Goal: Book appointment/travel/reservation

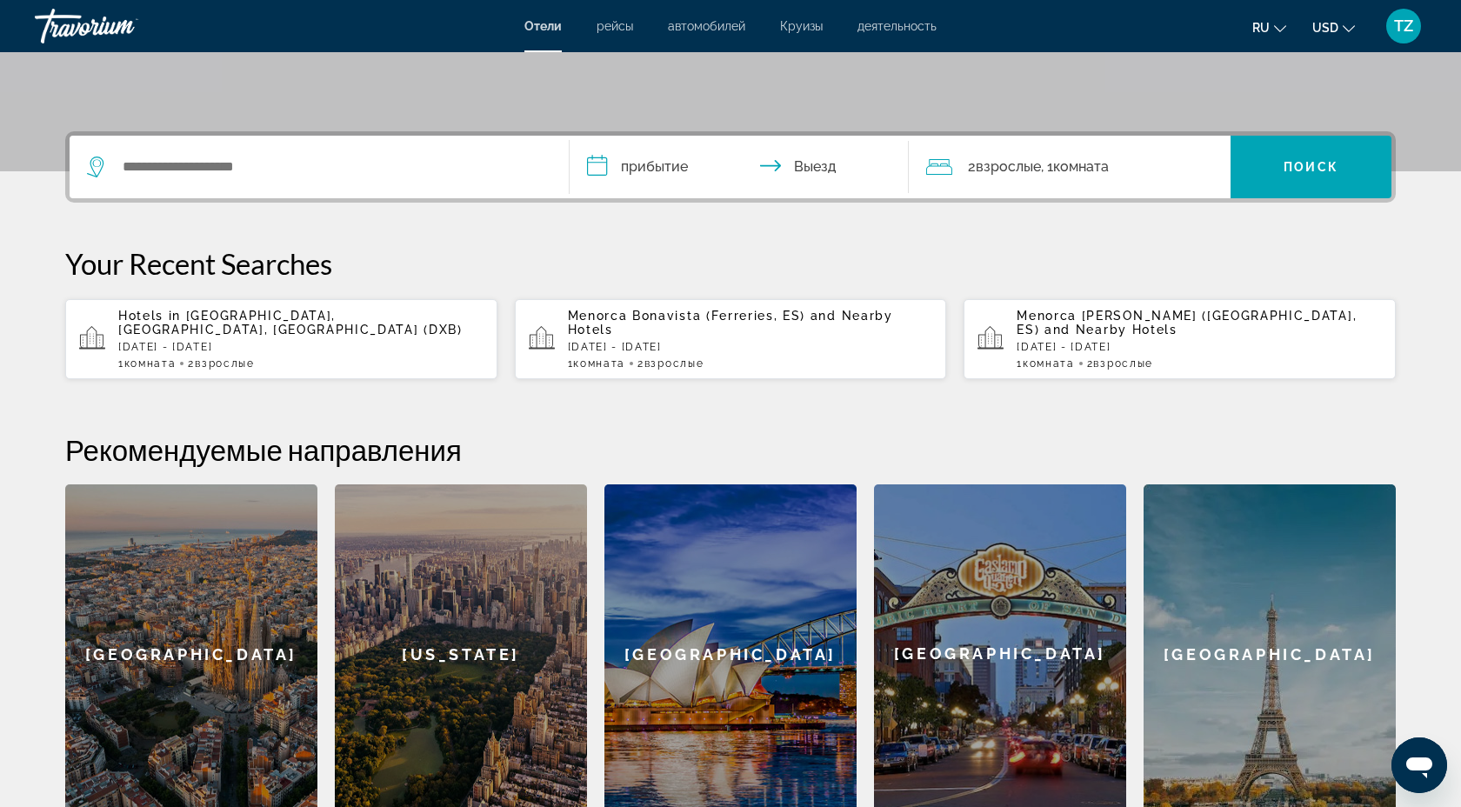
scroll to position [351, 0]
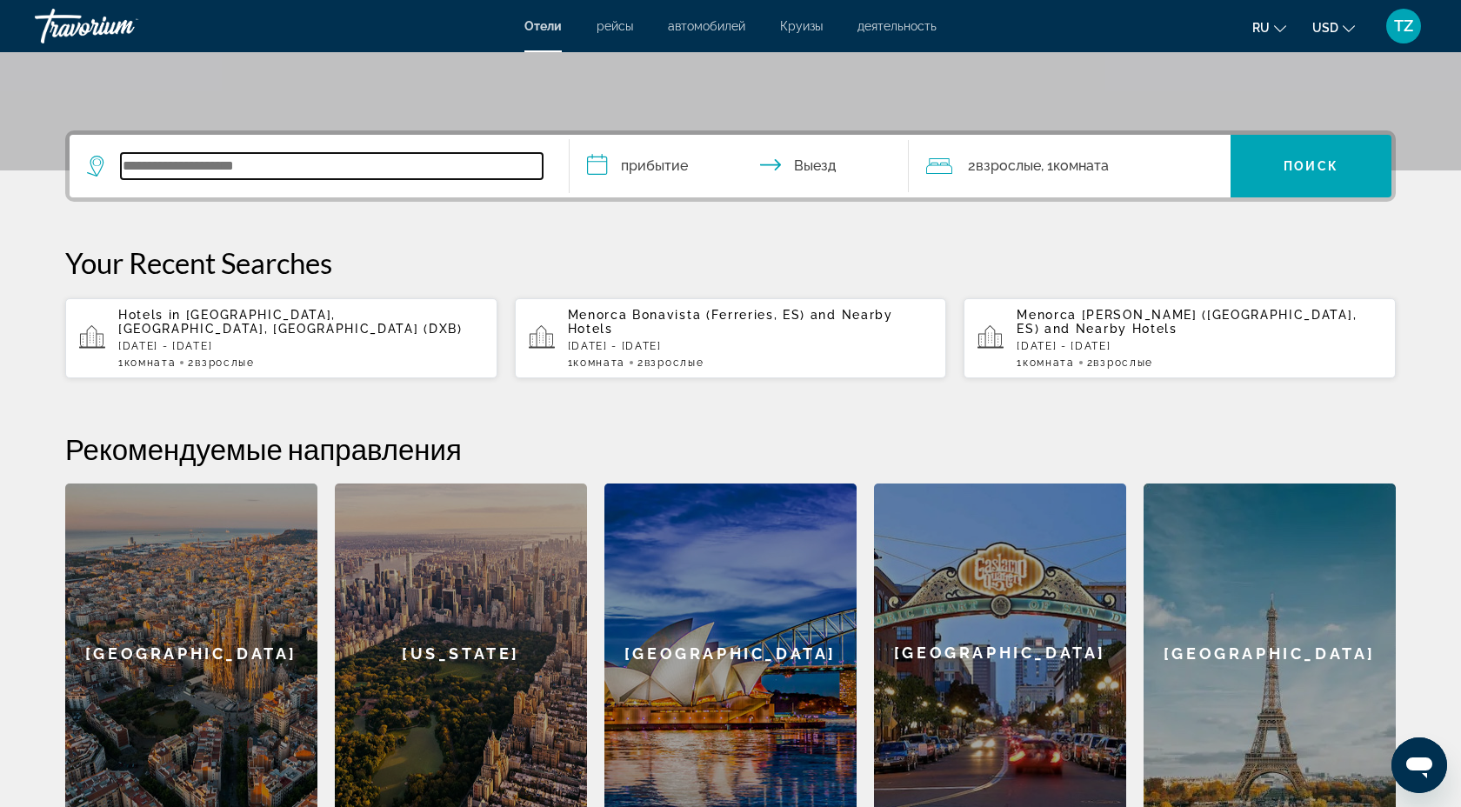
click at [235, 178] on input "Search widget" at bounding box center [332, 166] width 422 height 26
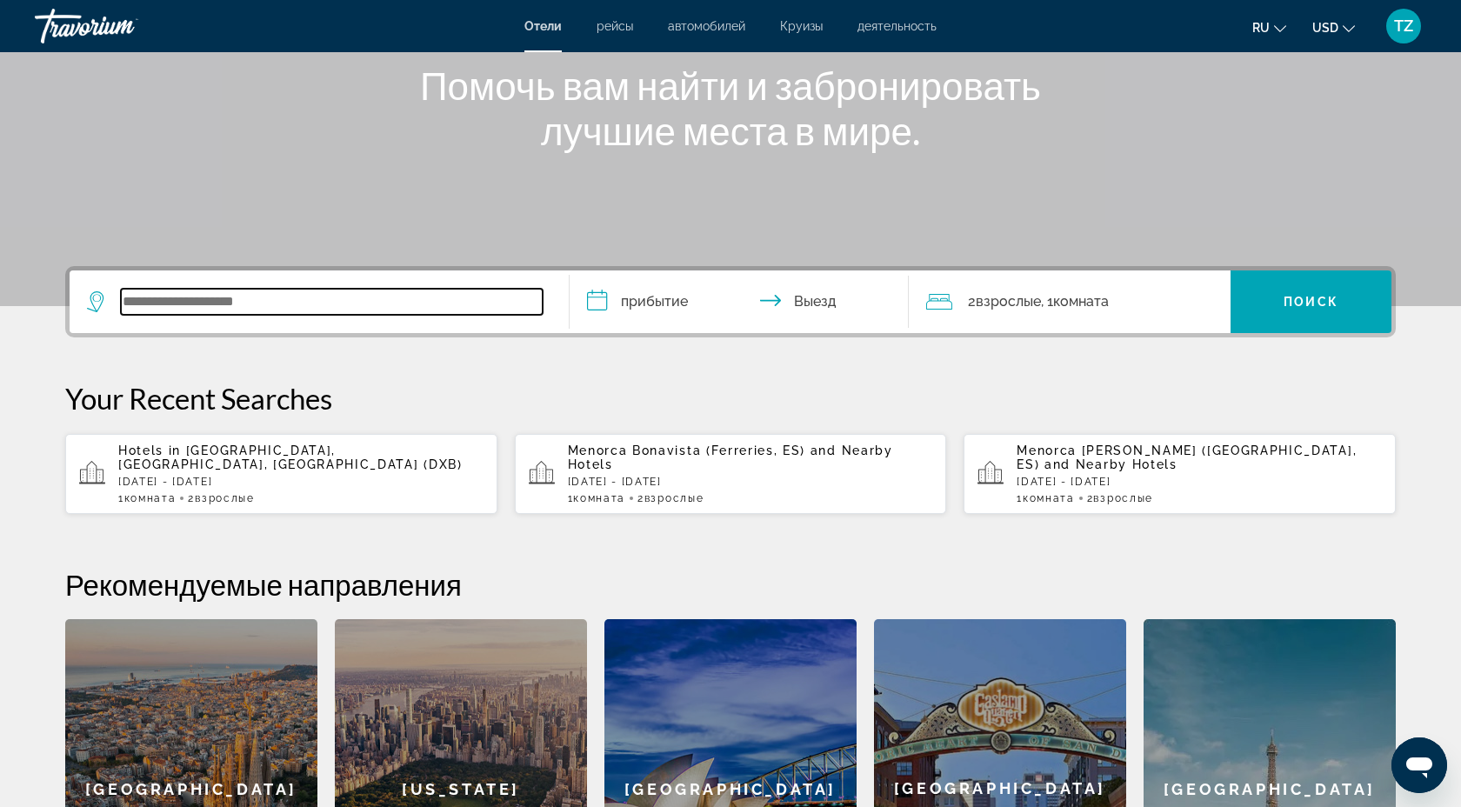
scroll to position [150, 0]
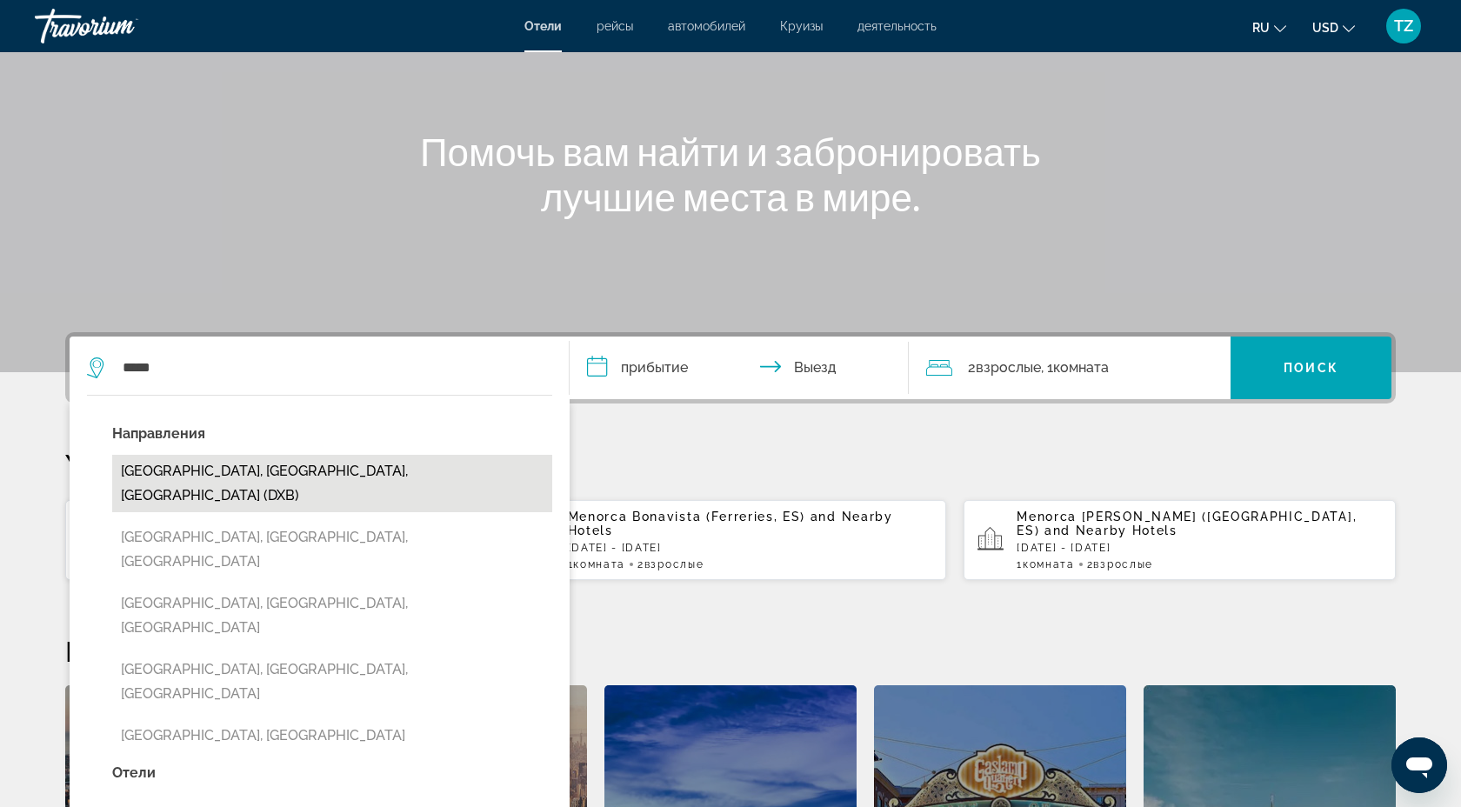
click at [355, 464] on button "Dubai, Dubai Emirate, United Arab Emirates (DXB)" at bounding box center [332, 483] width 440 height 57
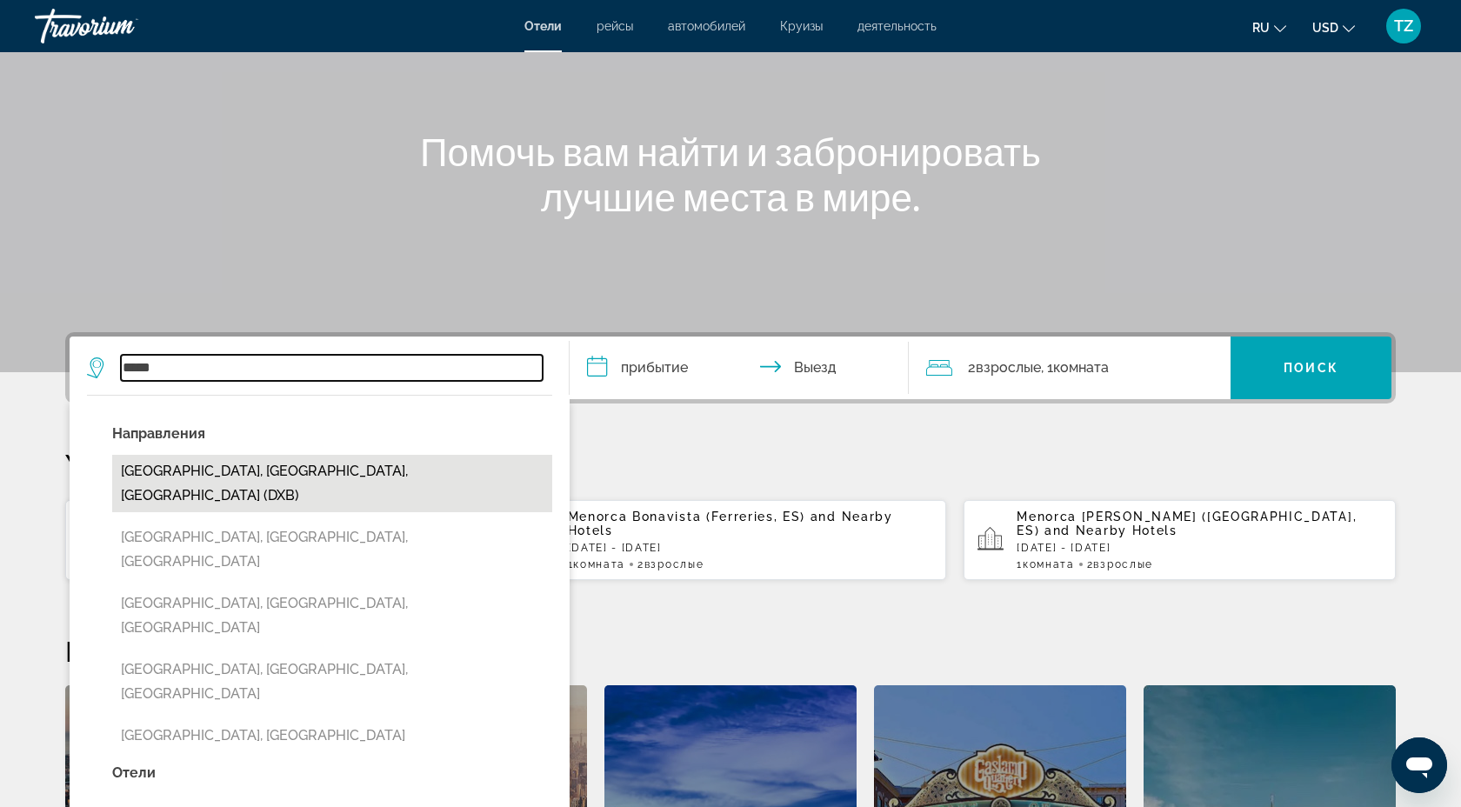
type input "**********"
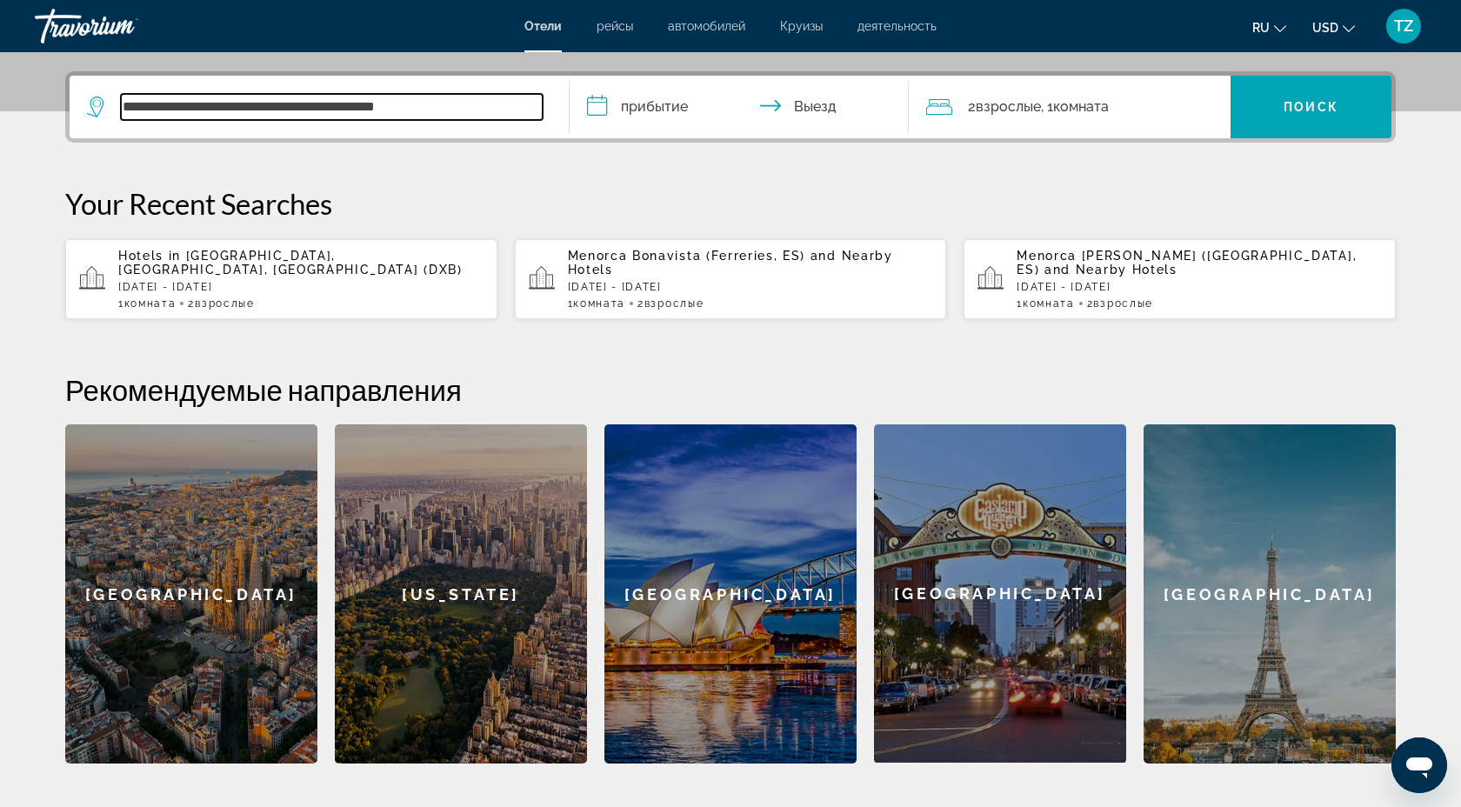
scroll to position [425, 0]
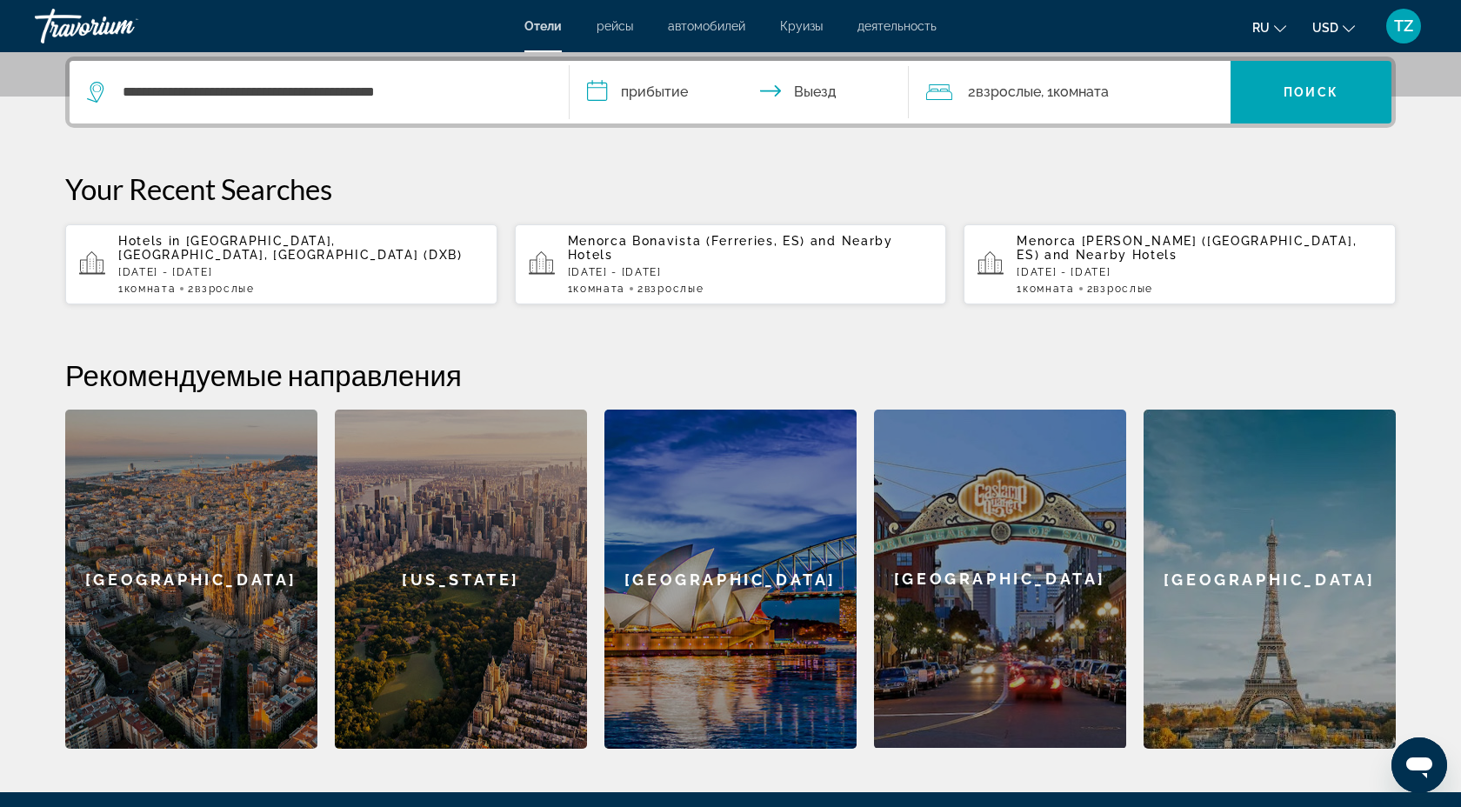
click at [661, 107] on input "**********" at bounding box center [743, 95] width 346 height 68
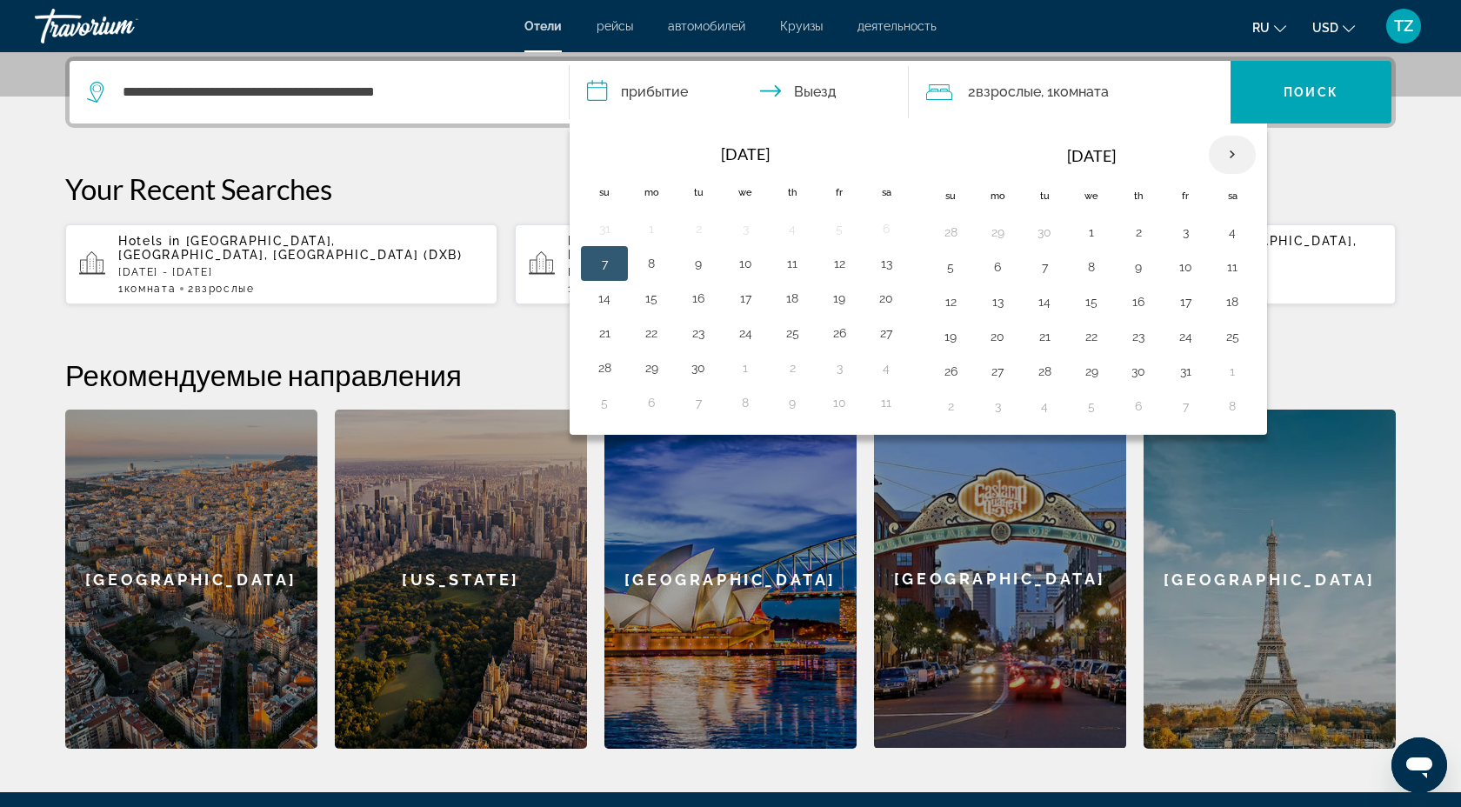
click at [1226, 154] on th "Next month" at bounding box center [1232, 155] width 47 height 38
click at [614, 336] on button "16" at bounding box center [604, 336] width 28 height 24
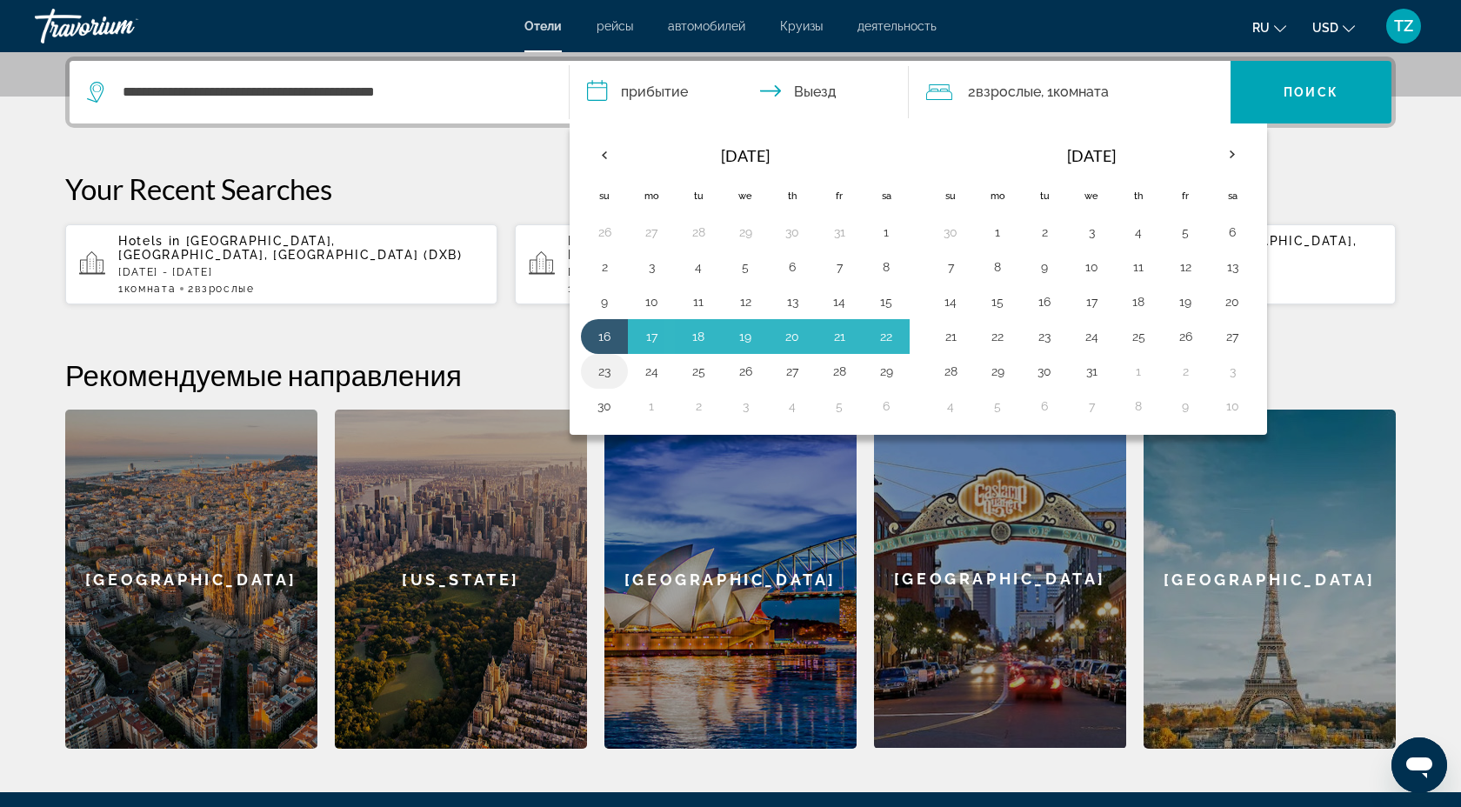
click at [607, 366] on button "23" at bounding box center [604, 371] width 28 height 24
type input "**********"
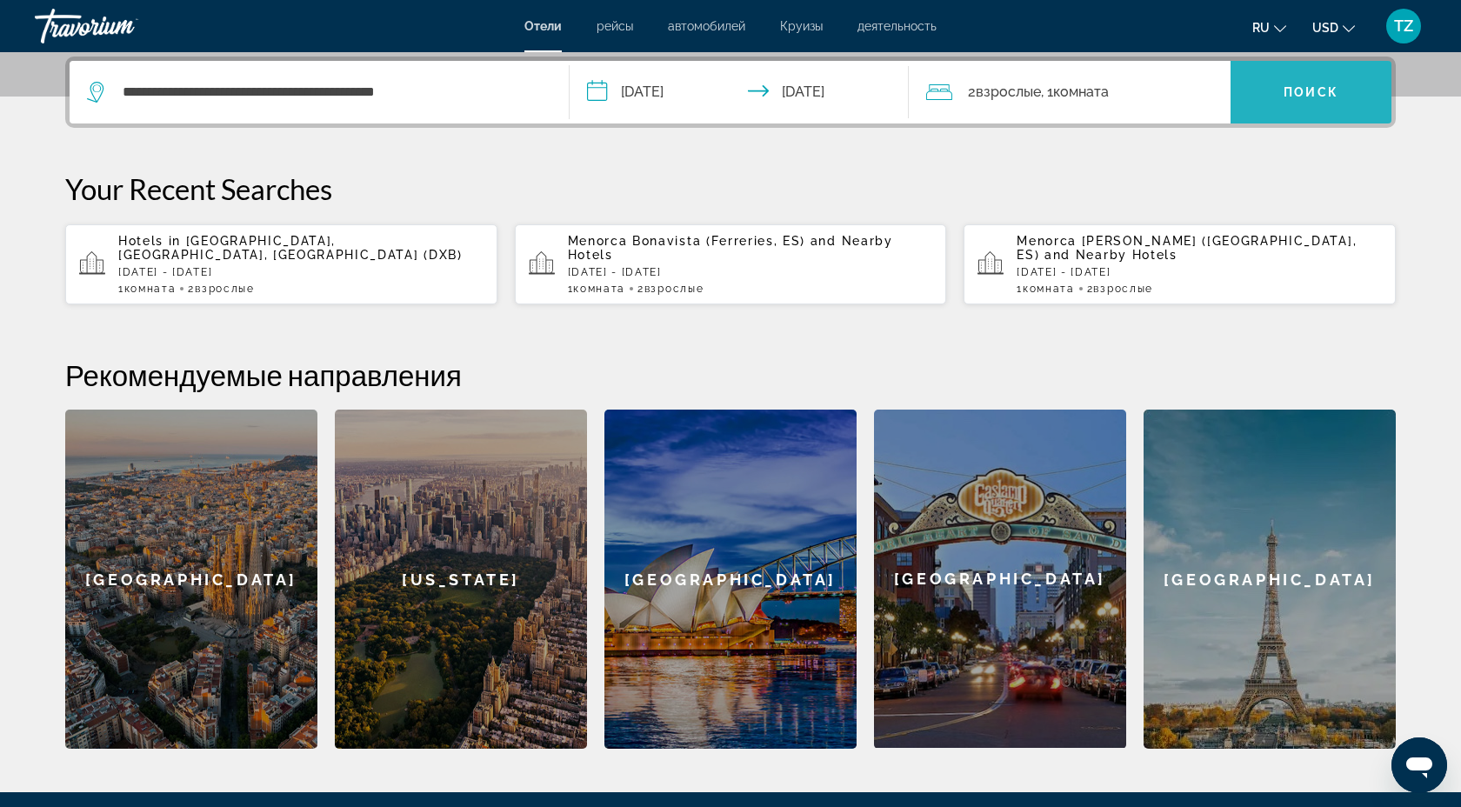
click at [1235, 113] on span "Search widget" at bounding box center [1310, 92] width 161 height 63
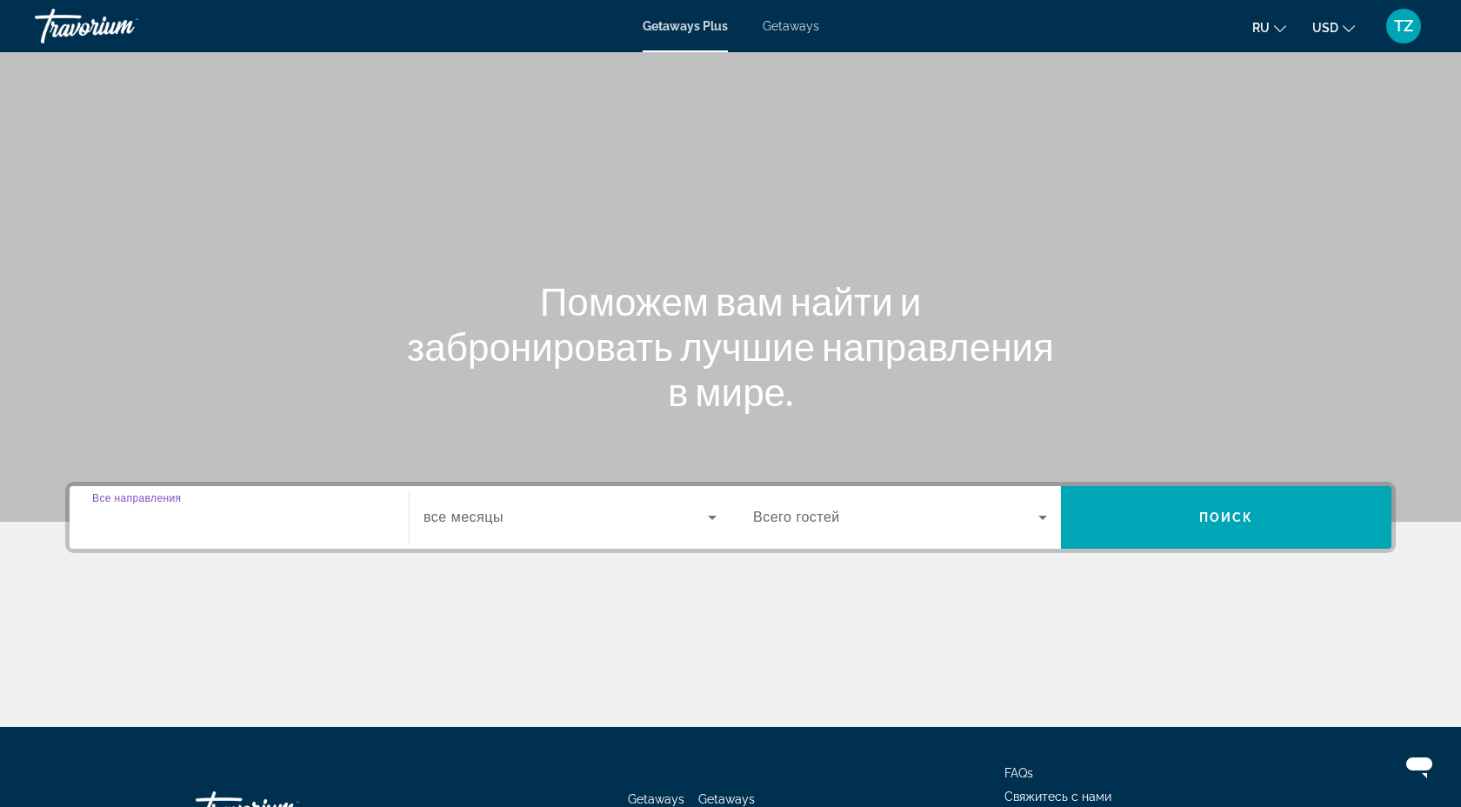
click at [218, 518] on input "Destination Все направления" at bounding box center [239, 518] width 294 height 21
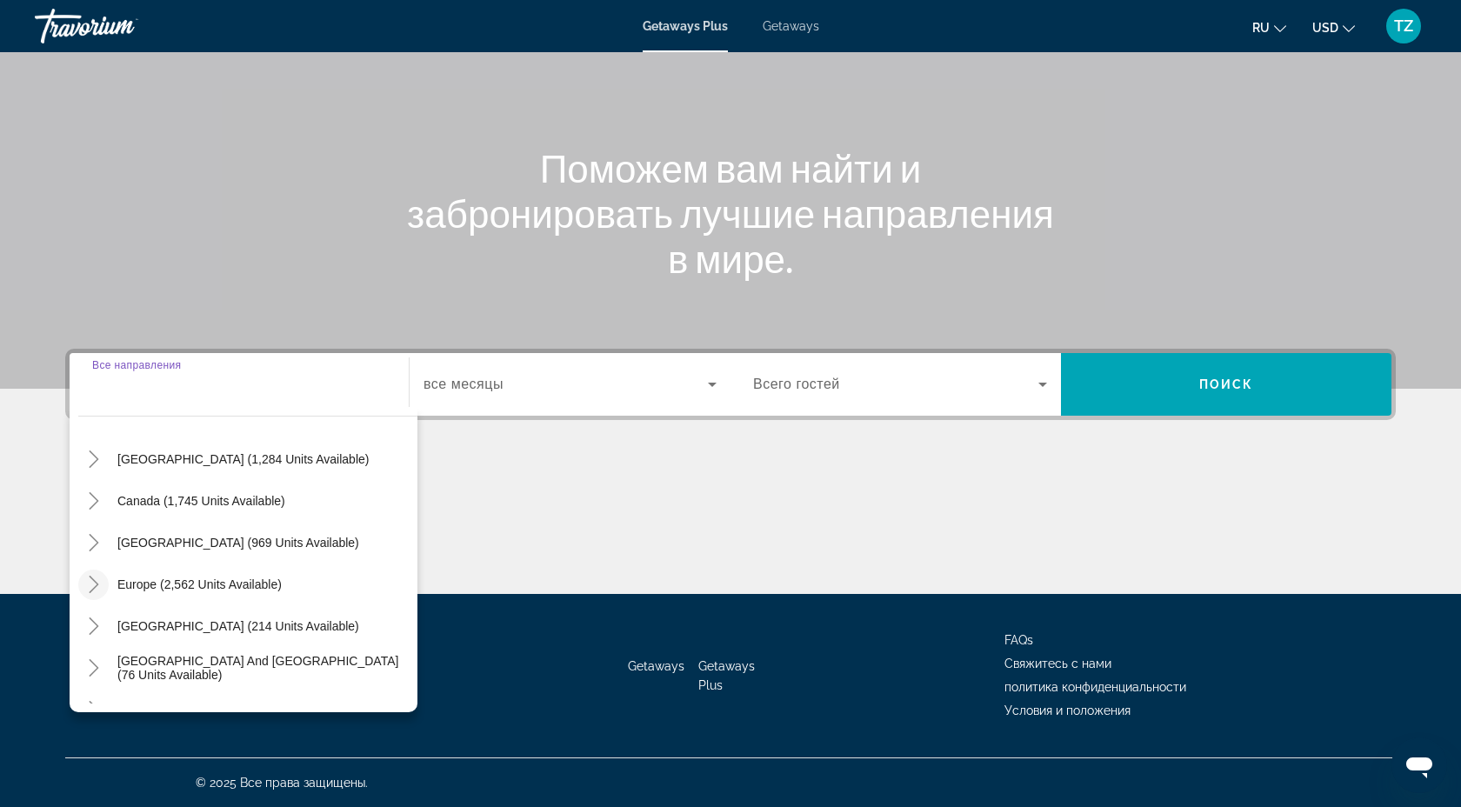
scroll to position [105, 0]
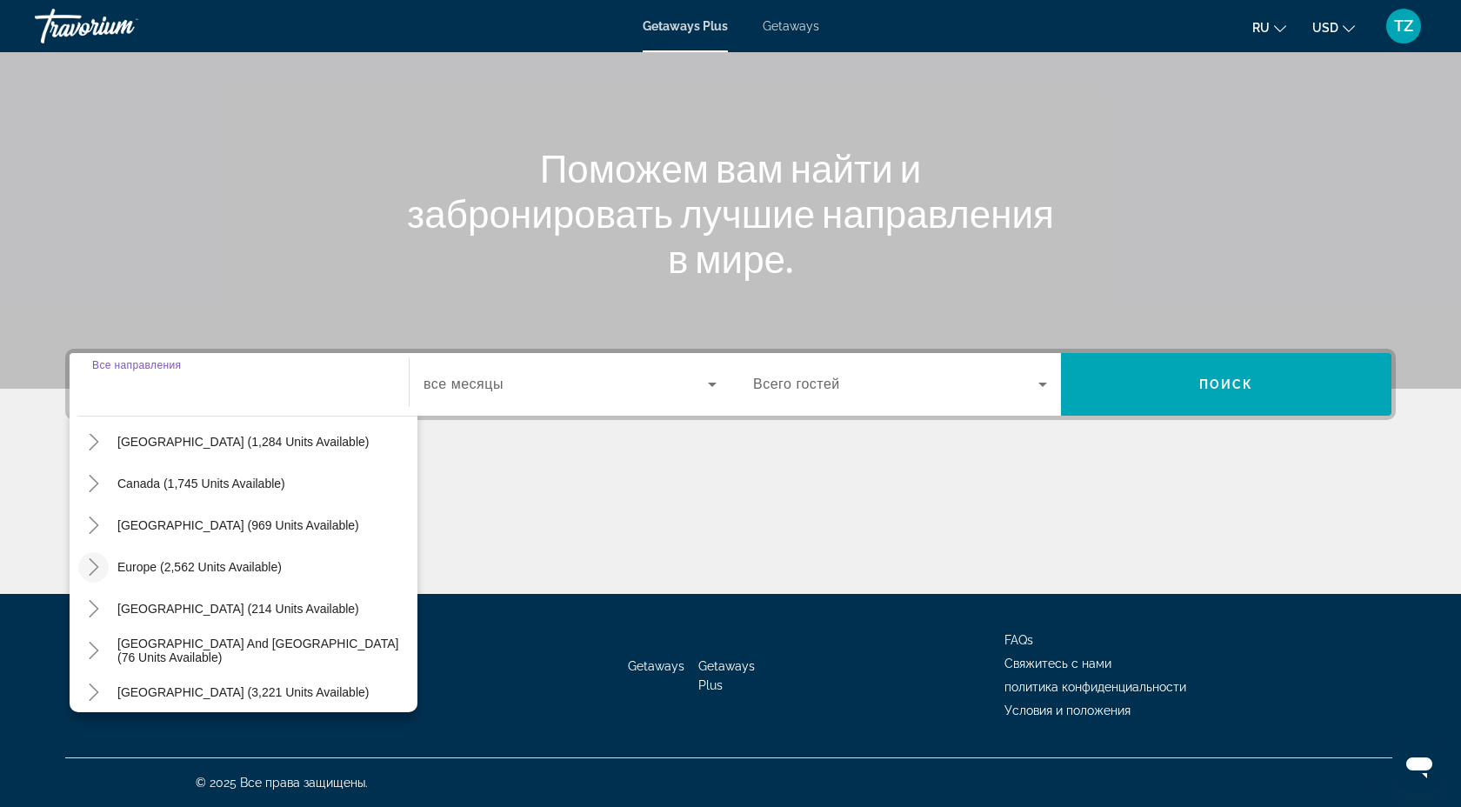
click at [101, 573] on icon "Toggle Europe (2,562 units available)" at bounding box center [93, 566] width 17 height 17
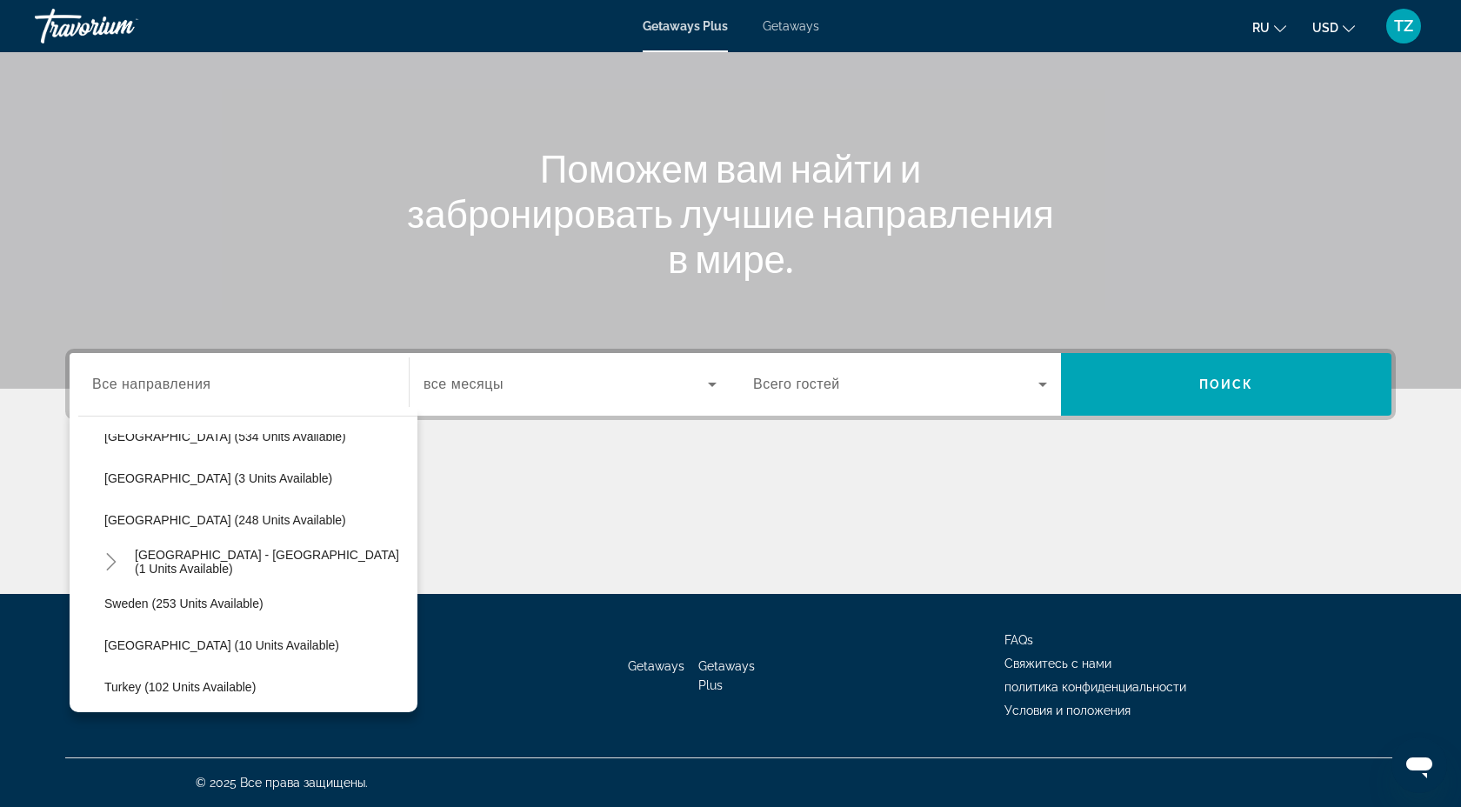
scroll to position [700, 0]
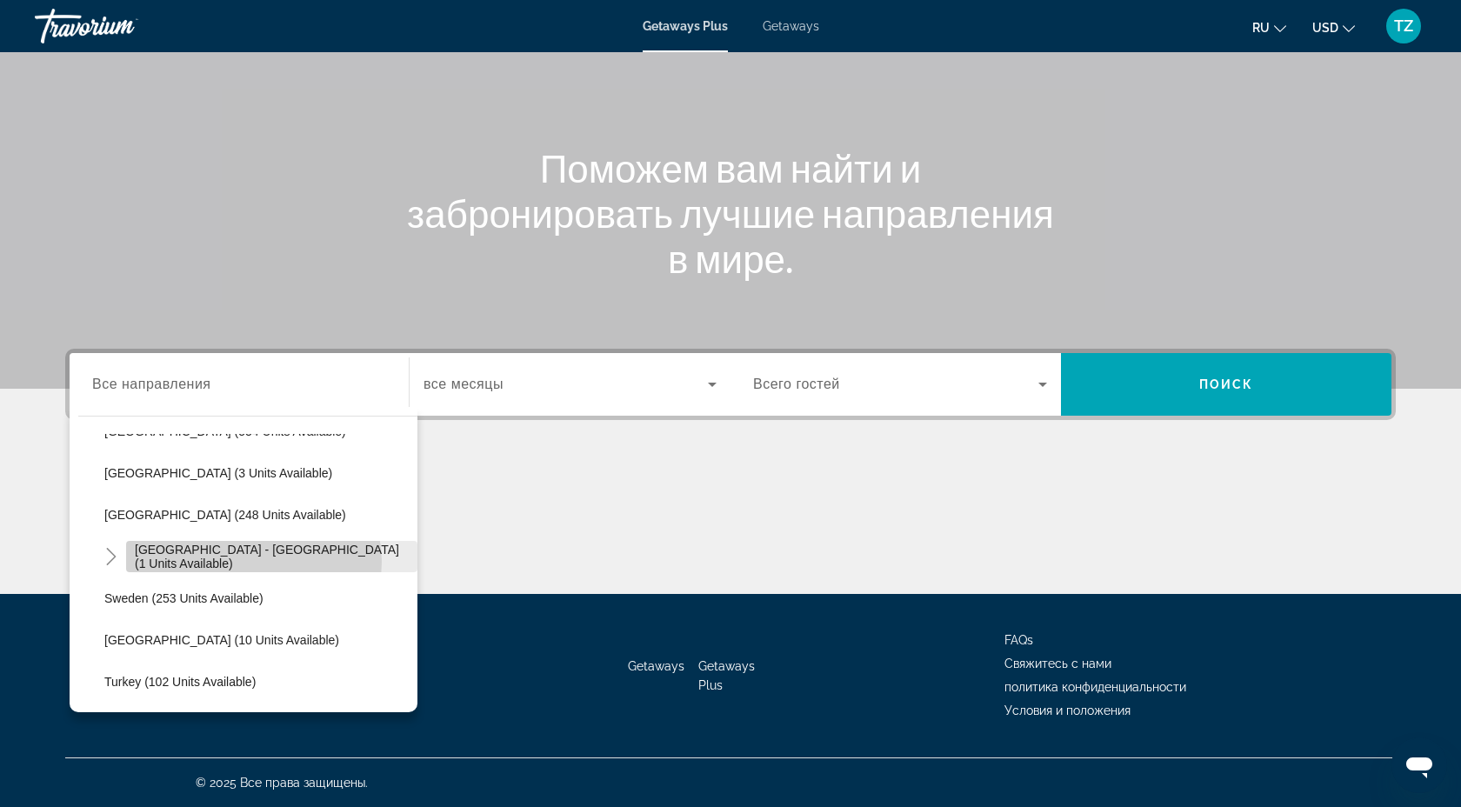
click at [253, 562] on span "[GEOGRAPHIC_DATA] - [GEOGRAPHIC_DATA] (1 units available)" at bounding box center [272, 557] width 274 height 28
type input "**********"
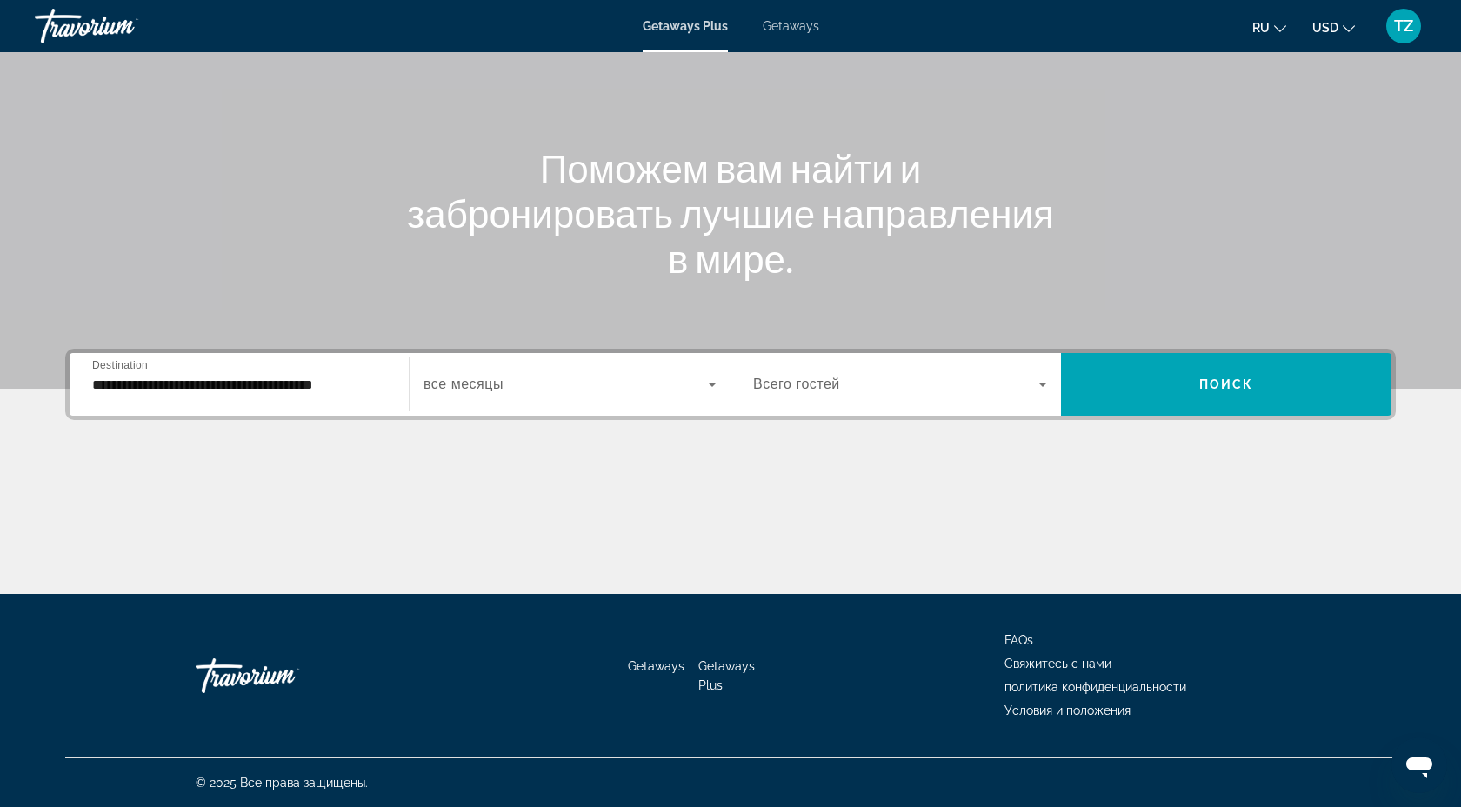
click at [776, 30] on span "Getaways" at bounding box center [791, 26] width 57 height 14
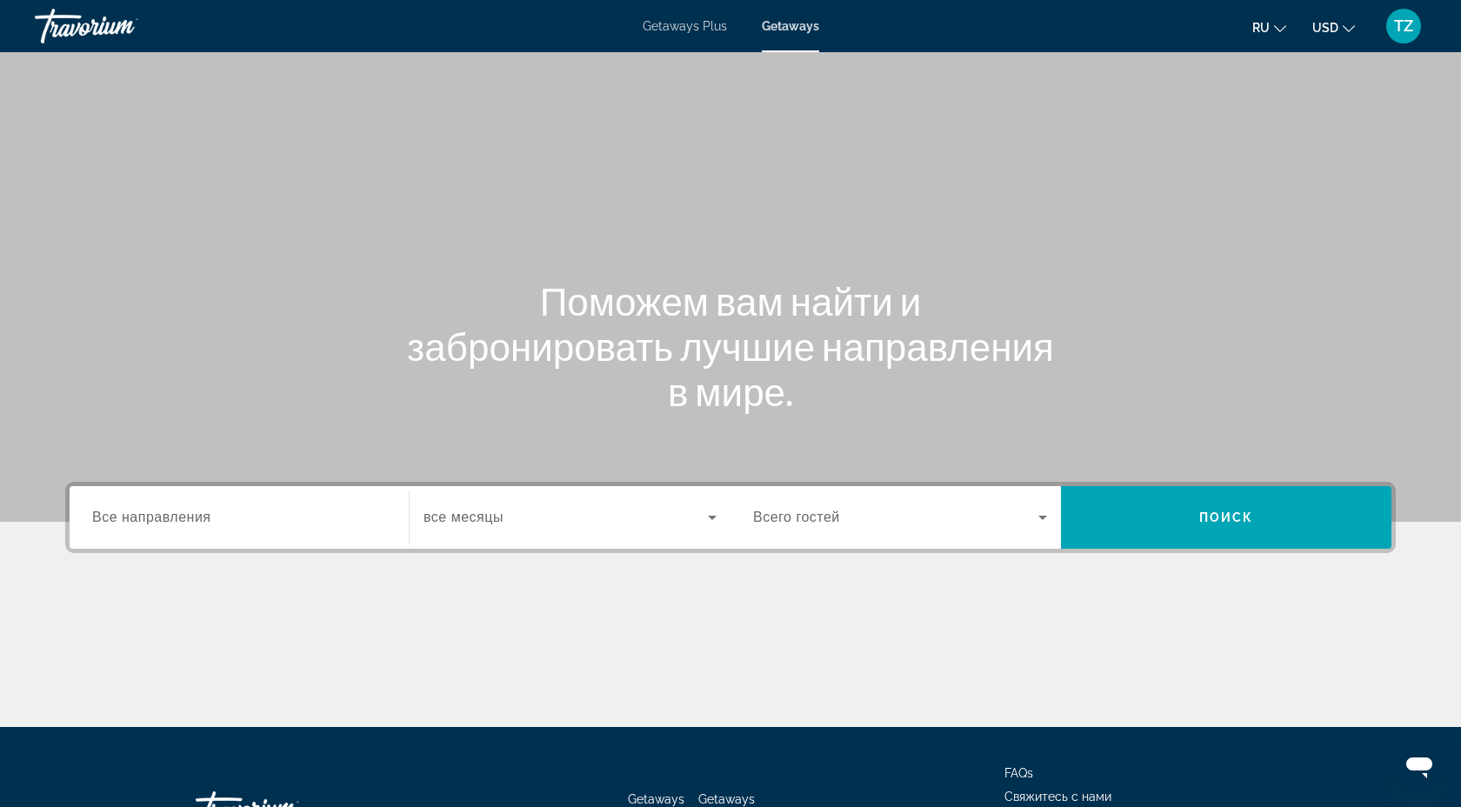
click at [250, 529] on div "Search widget" at bounding box center [239, 518] width 294 height 50
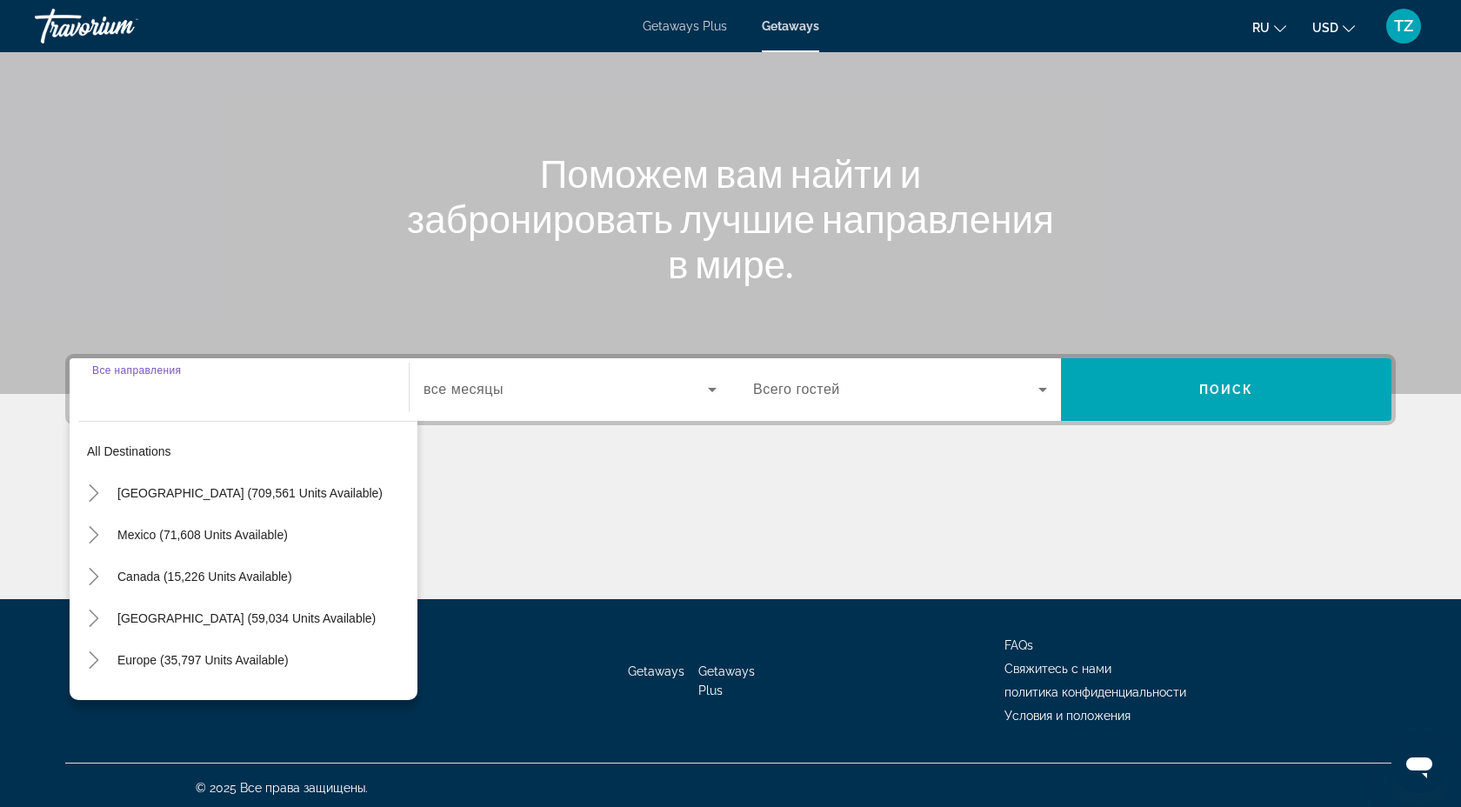
scroll to position [133, 0]
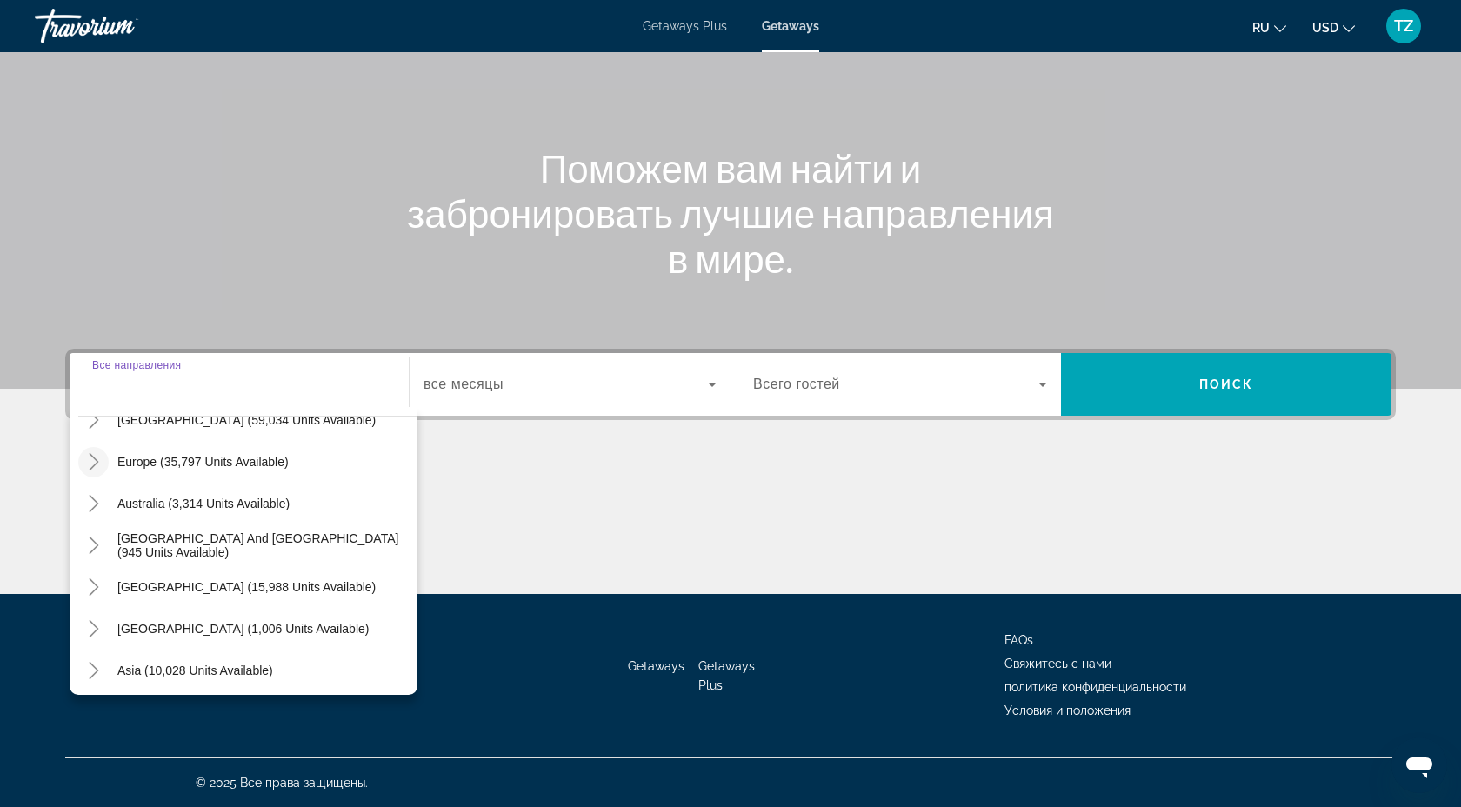
click at [100, 462] on icon "Toggle Europe (35,797 units available)" at bounding box center [93, 461] width 17 height 17
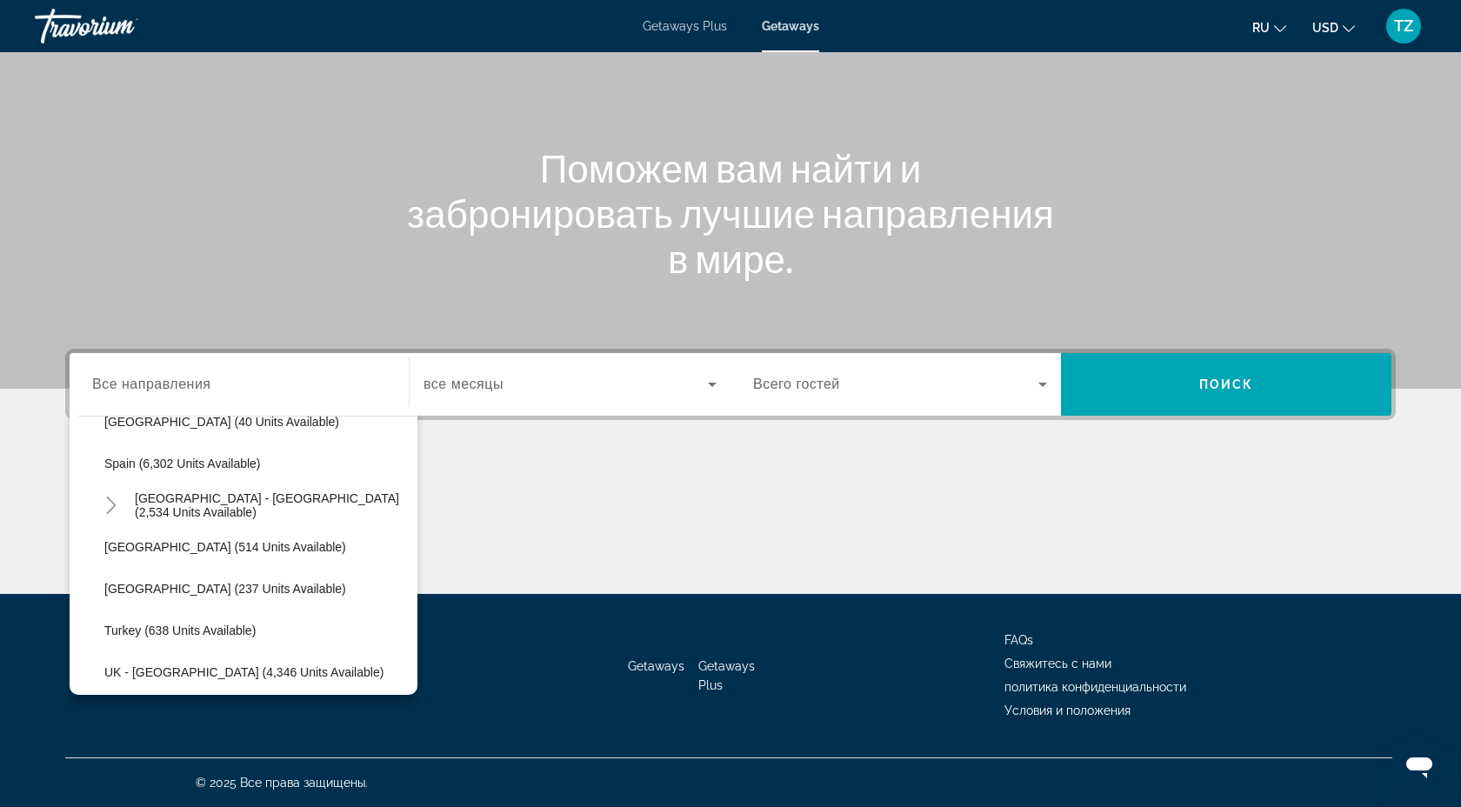
scroll to position [945, 0]
click at [242, 500] on span "[GEOGRAPHIC_DATA] - [GEOGRAPHIC_DATA] (2,534 units available)" at bounding box center [272, 503] width 274 height 28
type input "**********"
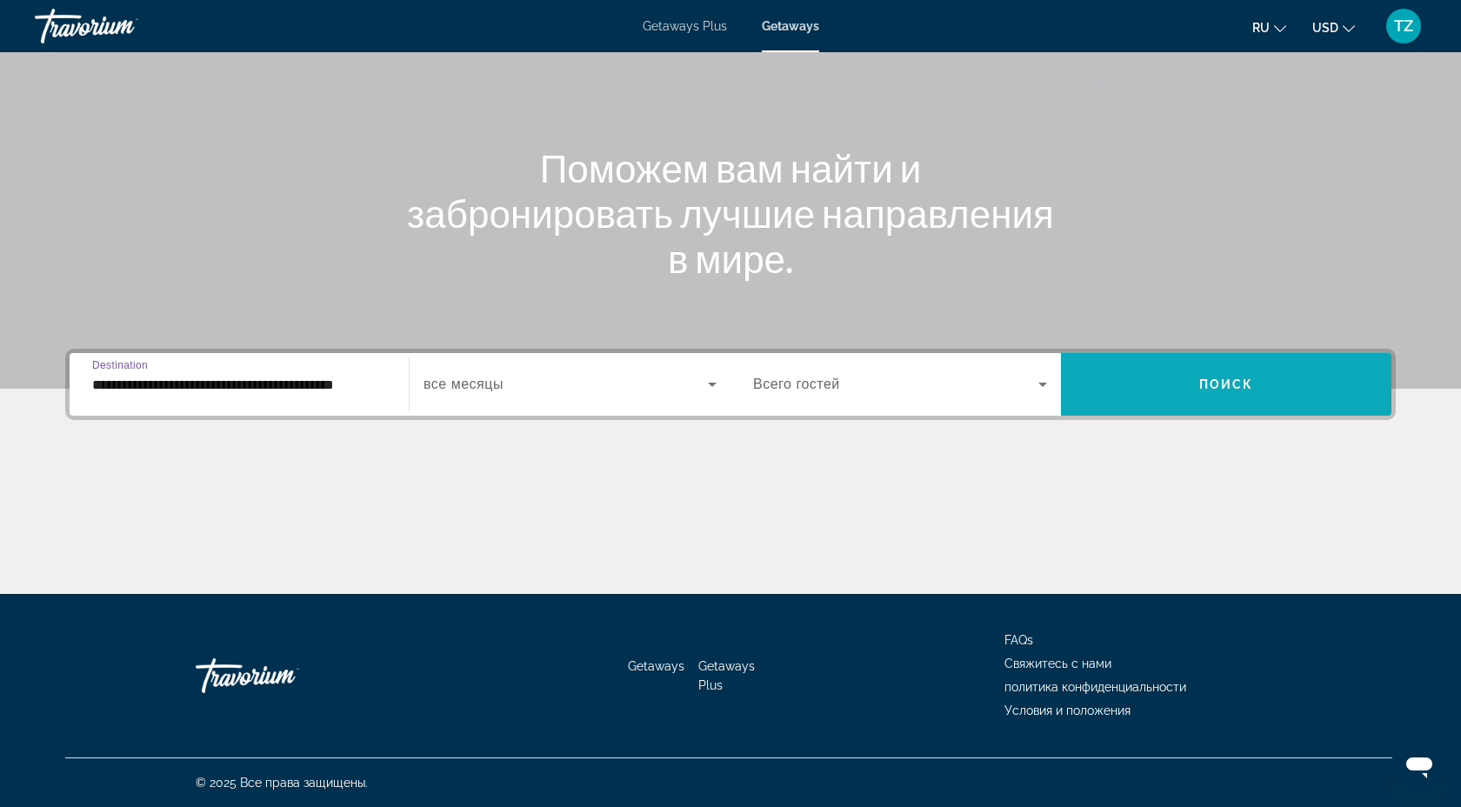
click at [1297, 387] on span "Search widget" at bounding box center [1226, 384] width 330 height 42
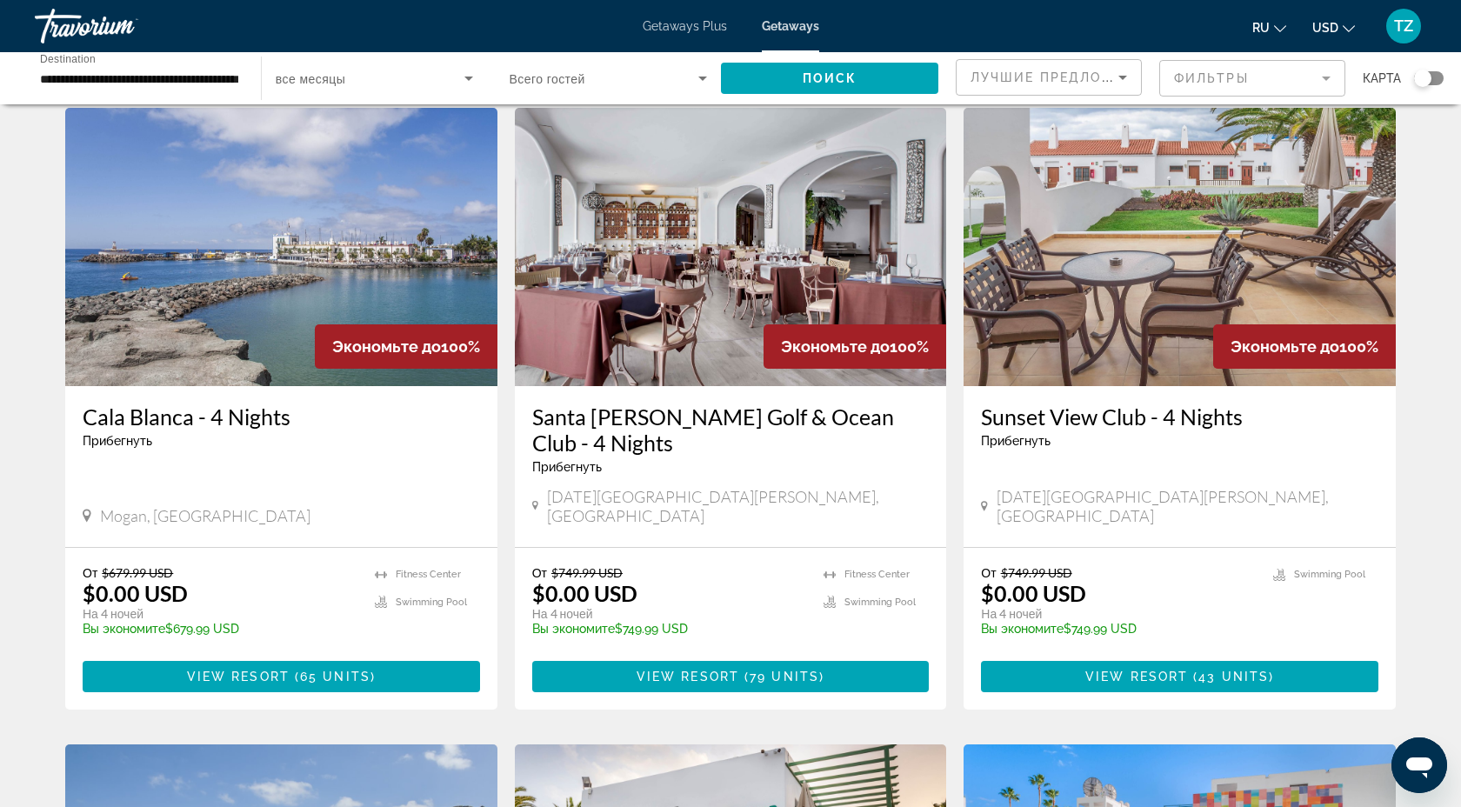
scroll to position [59, 0]
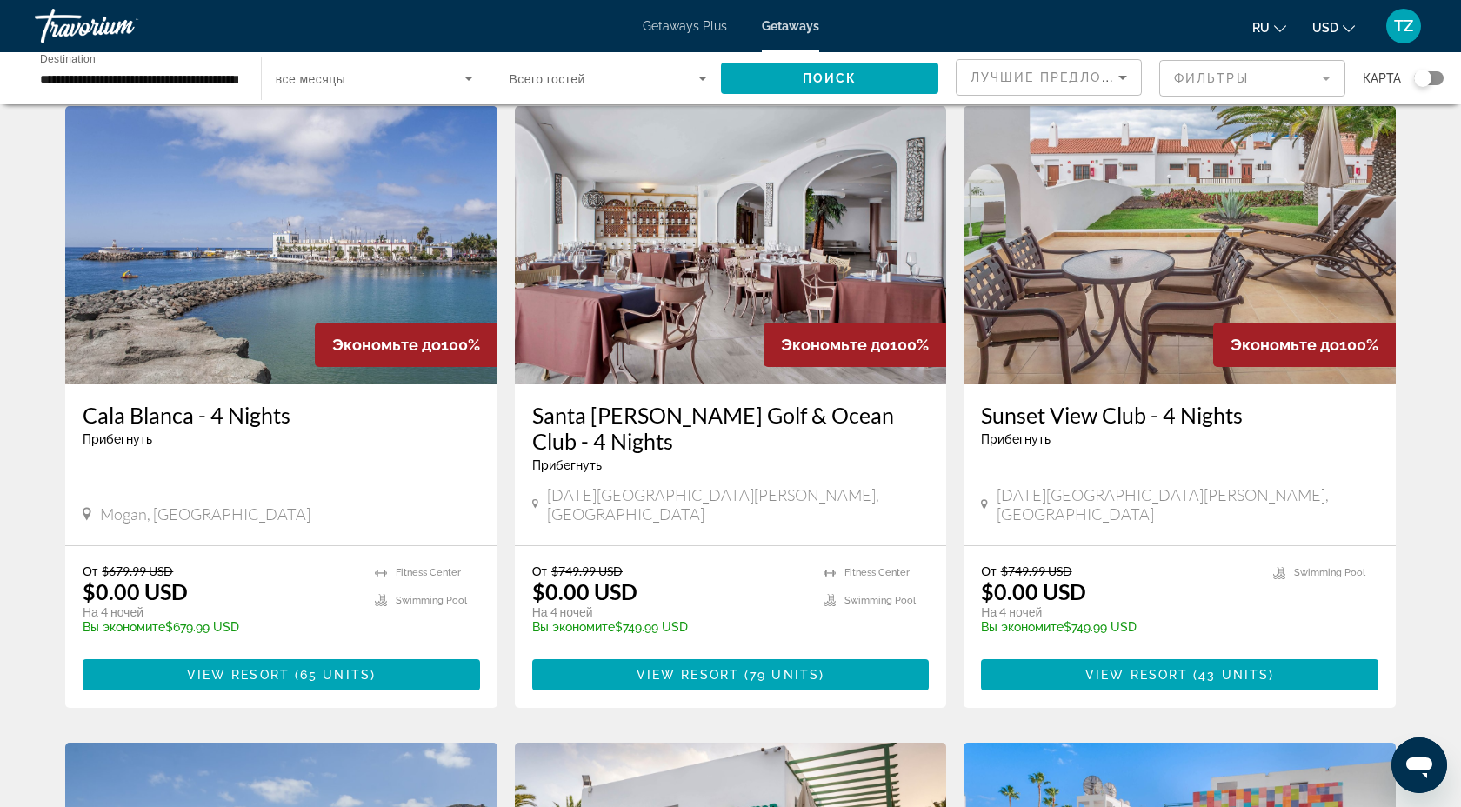
click at [422, 283] on img "Main content" at bounding box center [281, 245] width 432 height 278
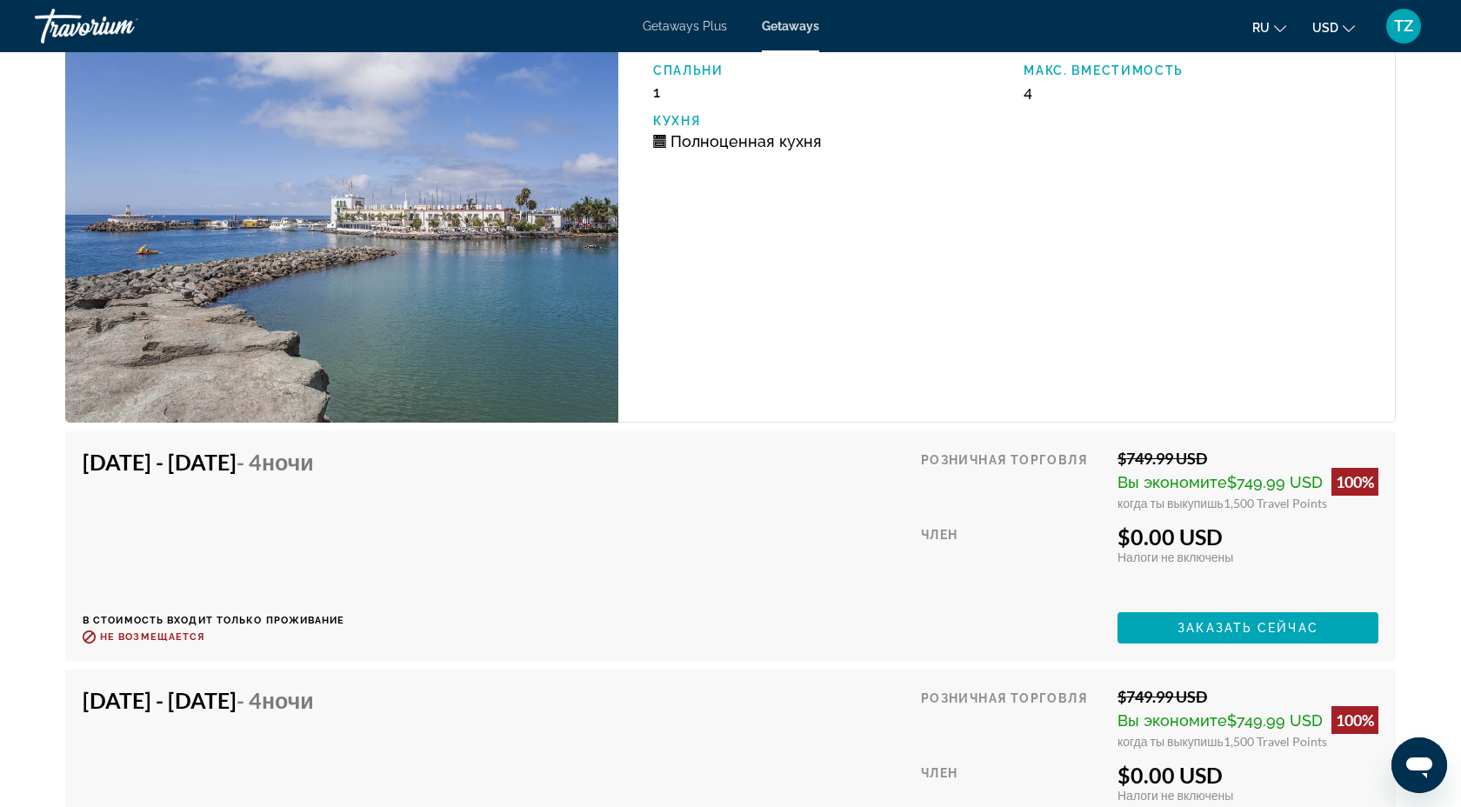
scroll to position [2940, 0]
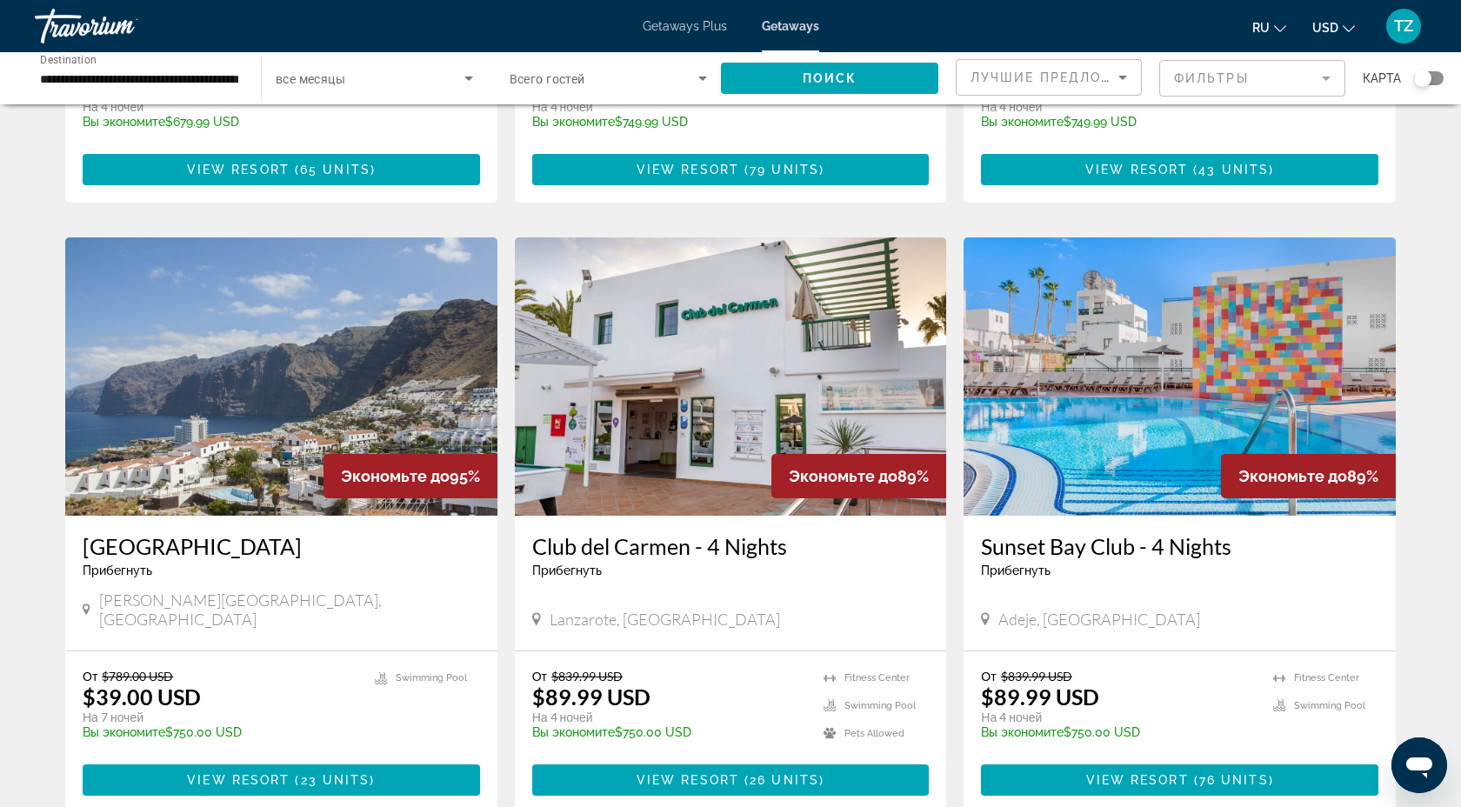
scroll to position [565, 0]
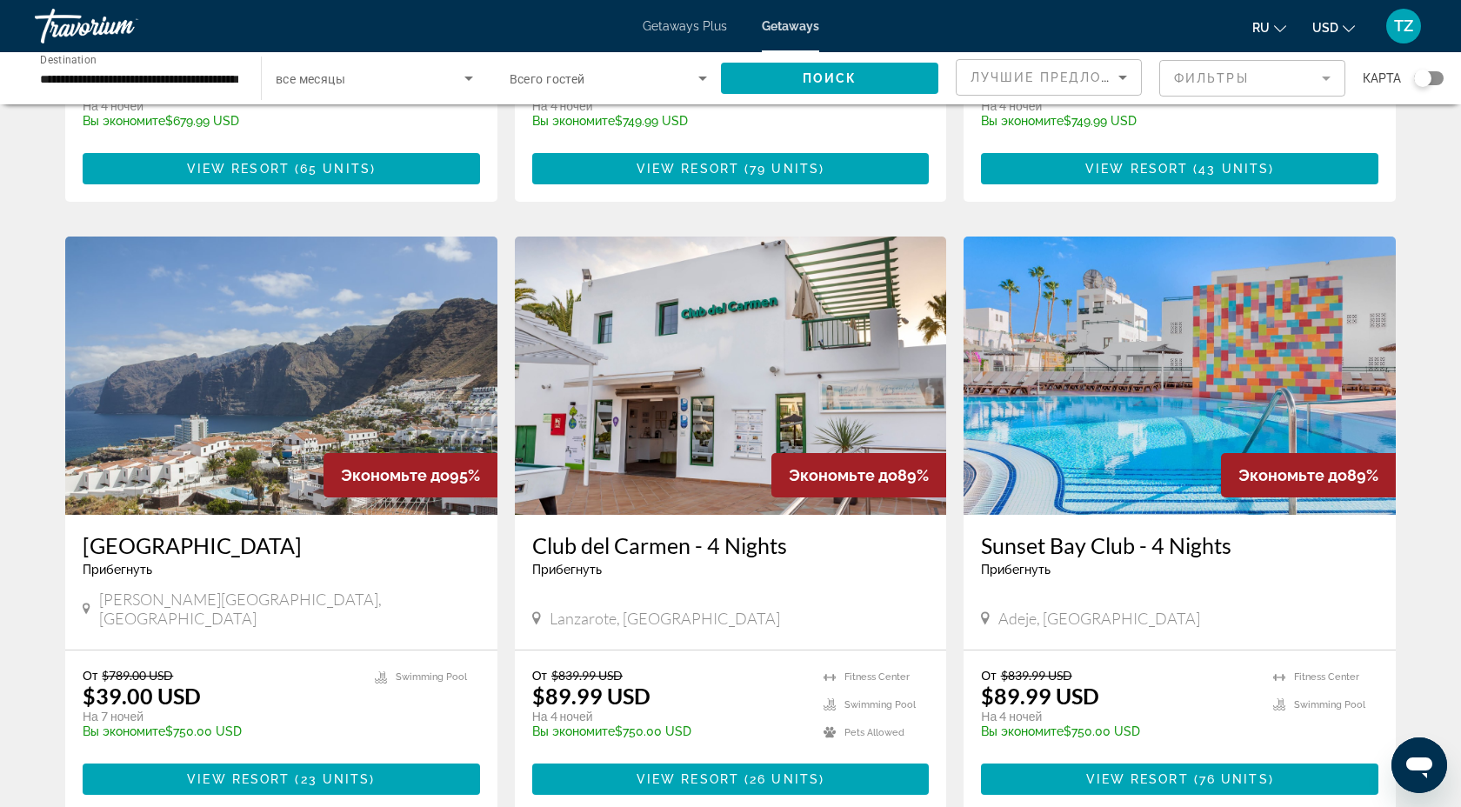
click at [260, 412] on img "Main content" at bounding box center [281, 376] width 432 height 278
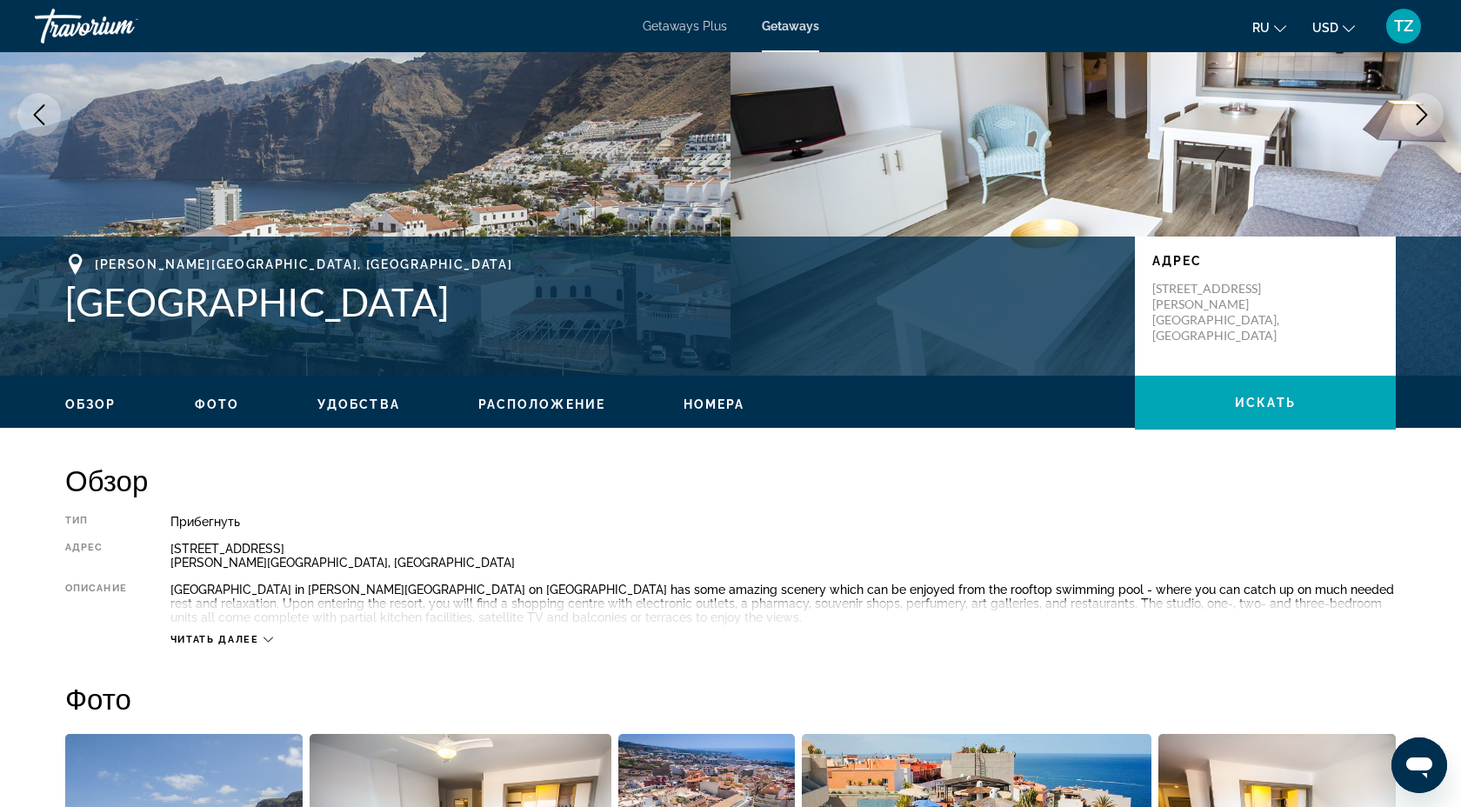
scroll to position [28, 0]
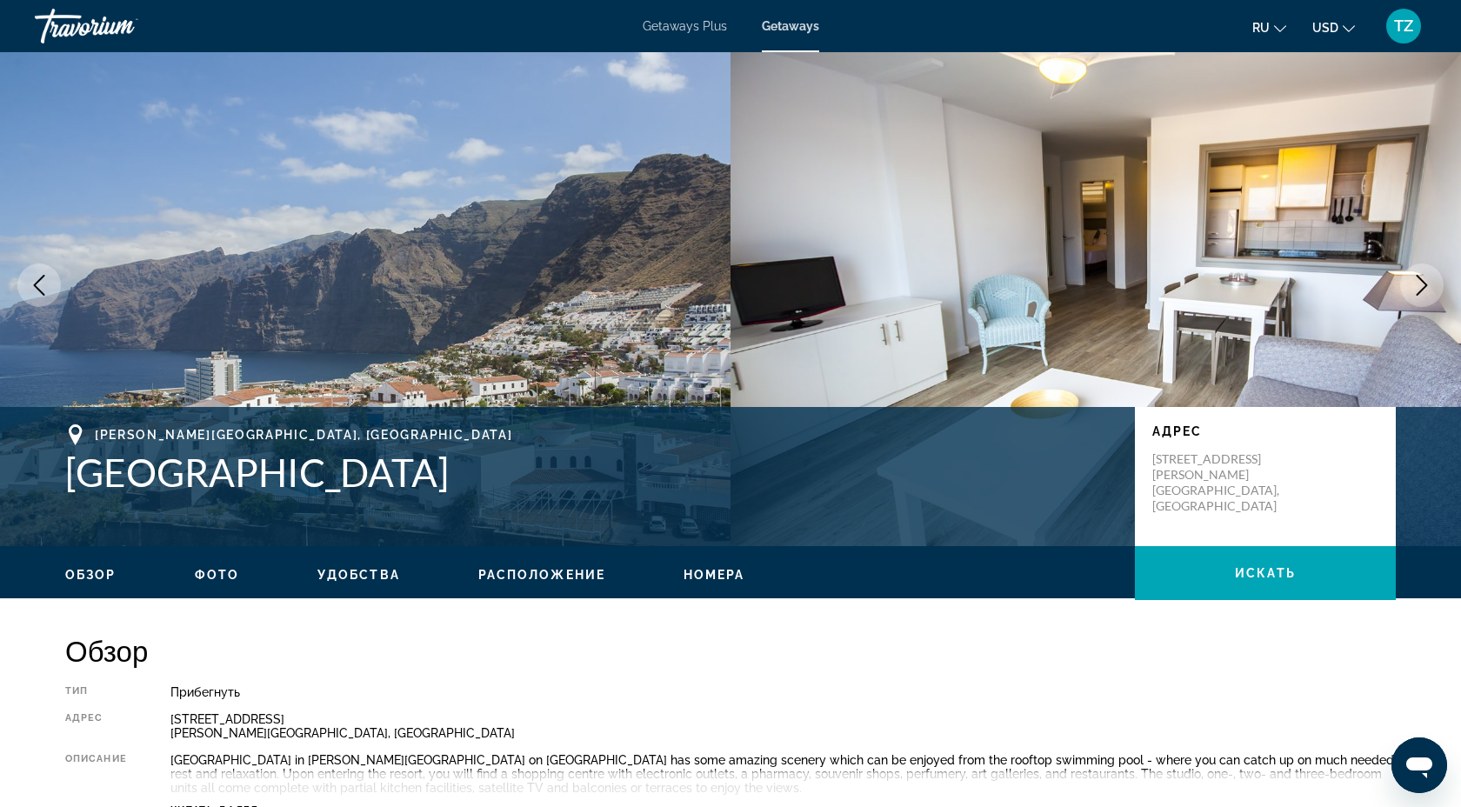
click at [1424, 283] on icon "Next image" at bounding box center [1421, 285] width 11 height 21
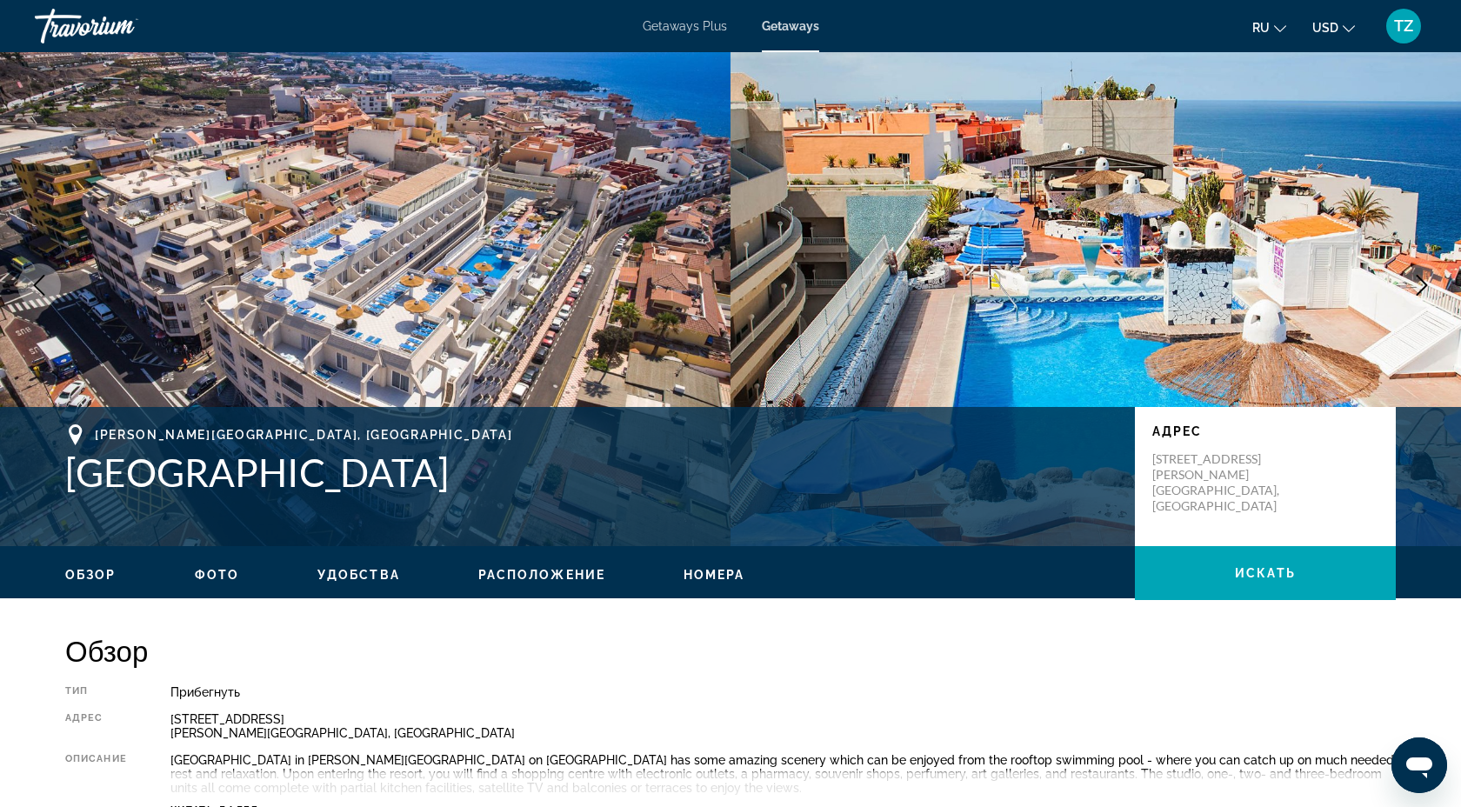
click at [1415, 284] on icon "Next image" at bounding box center [1421, 285] width 21 height 21
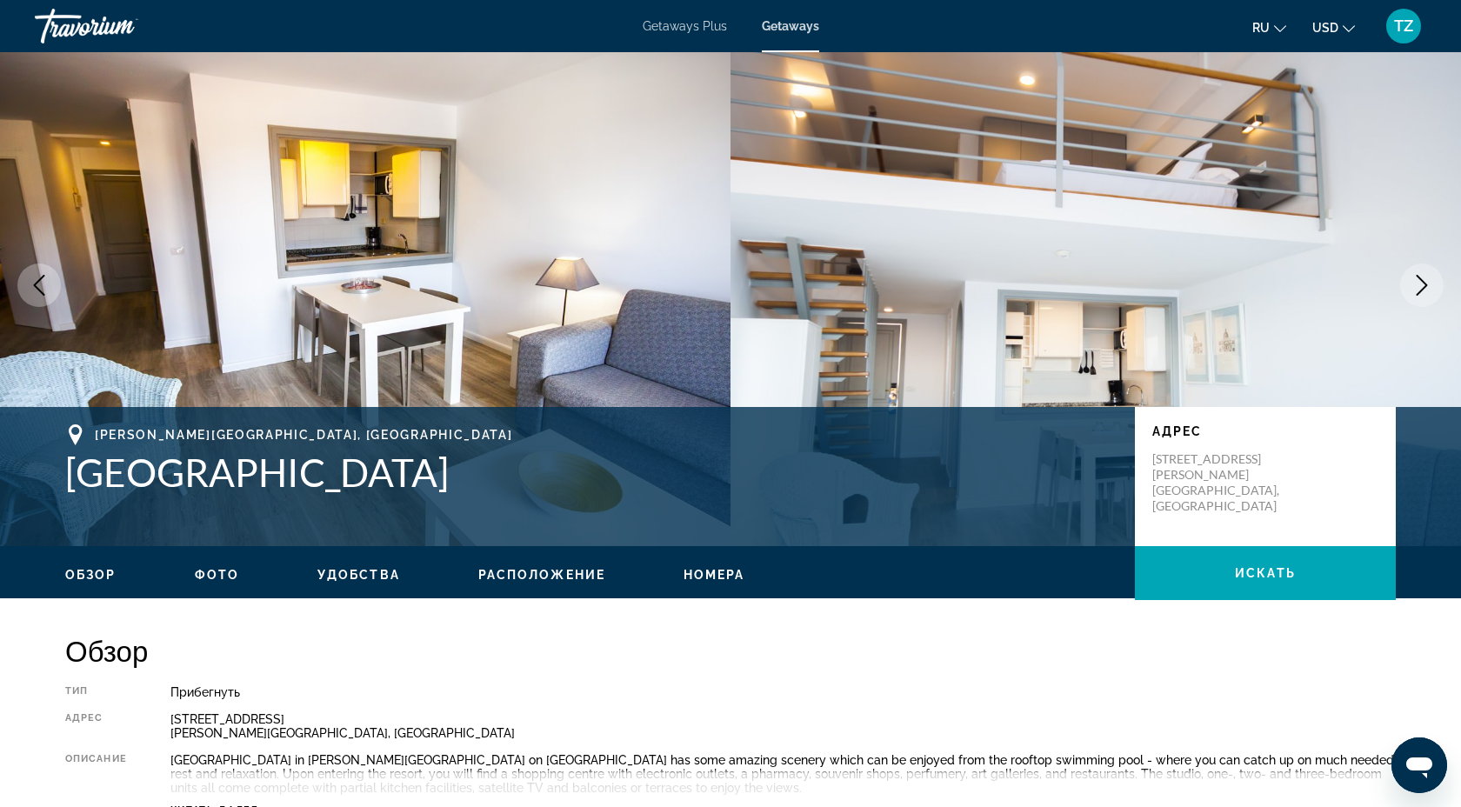
click at [914, 297] on img "Main content" at bounding box center [1095, 285] width 730 height 522
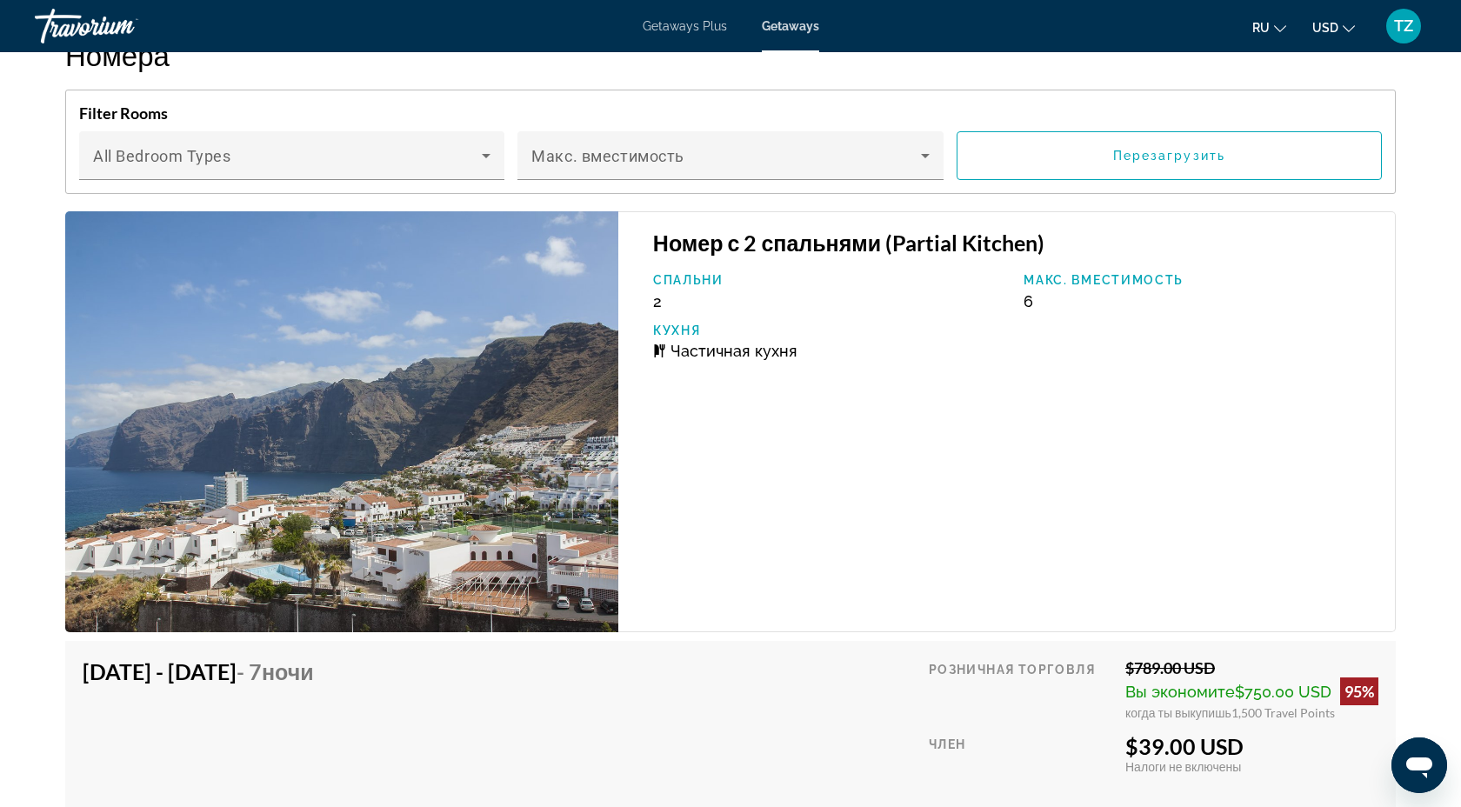
scroll to position [2840, 0]
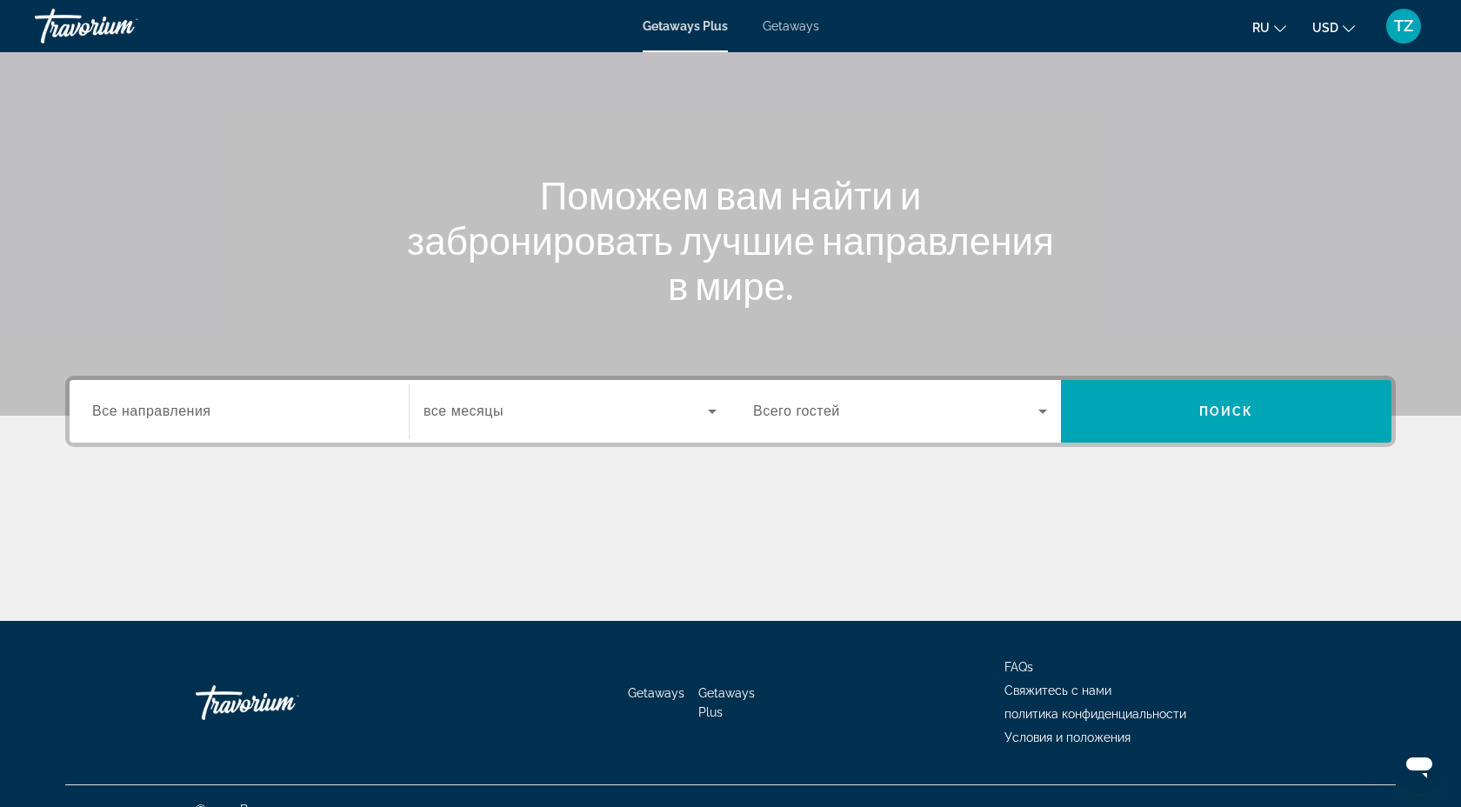
scroll to position [133, 0]
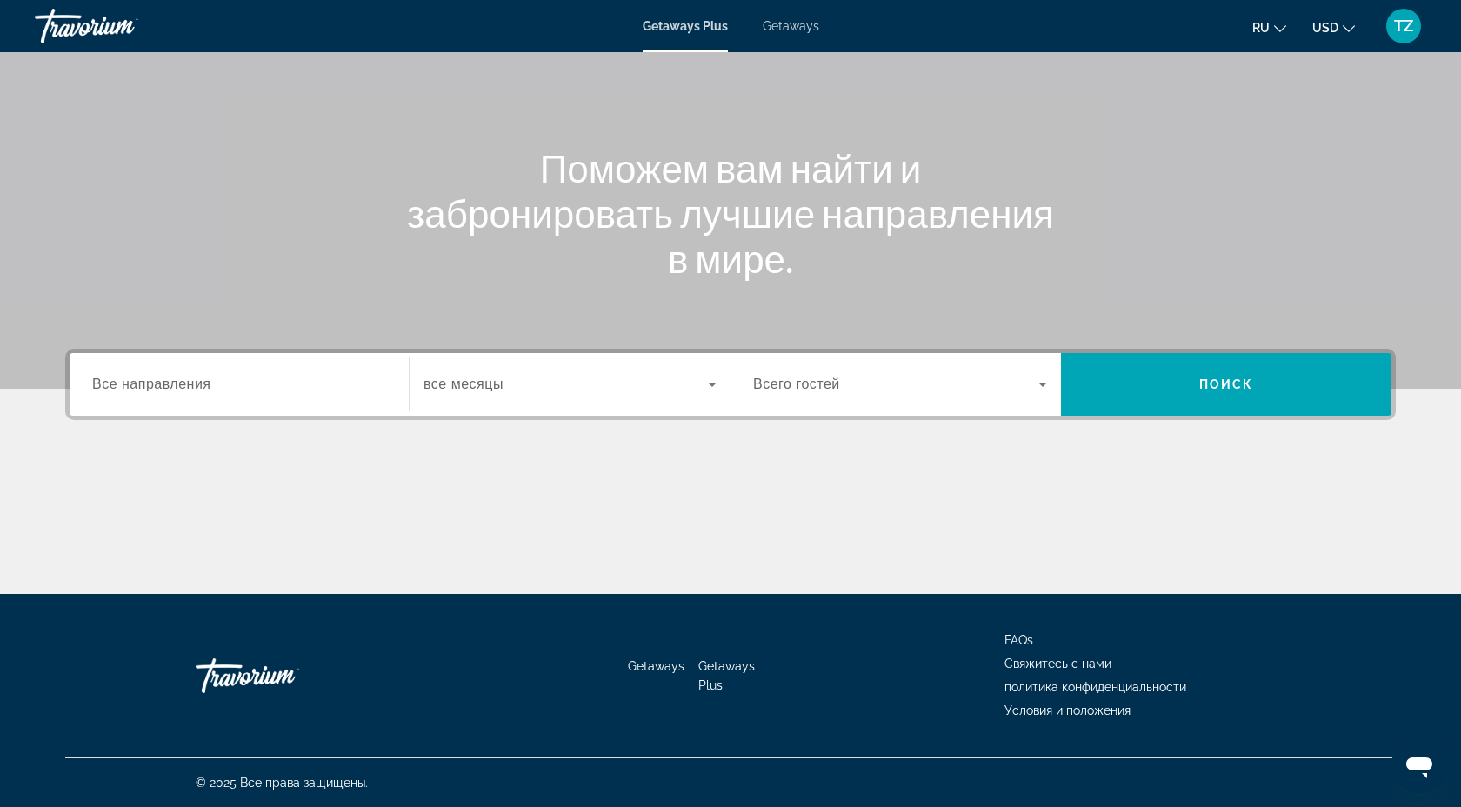
click at [197, 390] on span "Все направления" at bounding box center [151, 383] width 119 height 15
click at [197, 390] on input "Destination Все направления" at bounding box center [239, 385] width 294 height 21
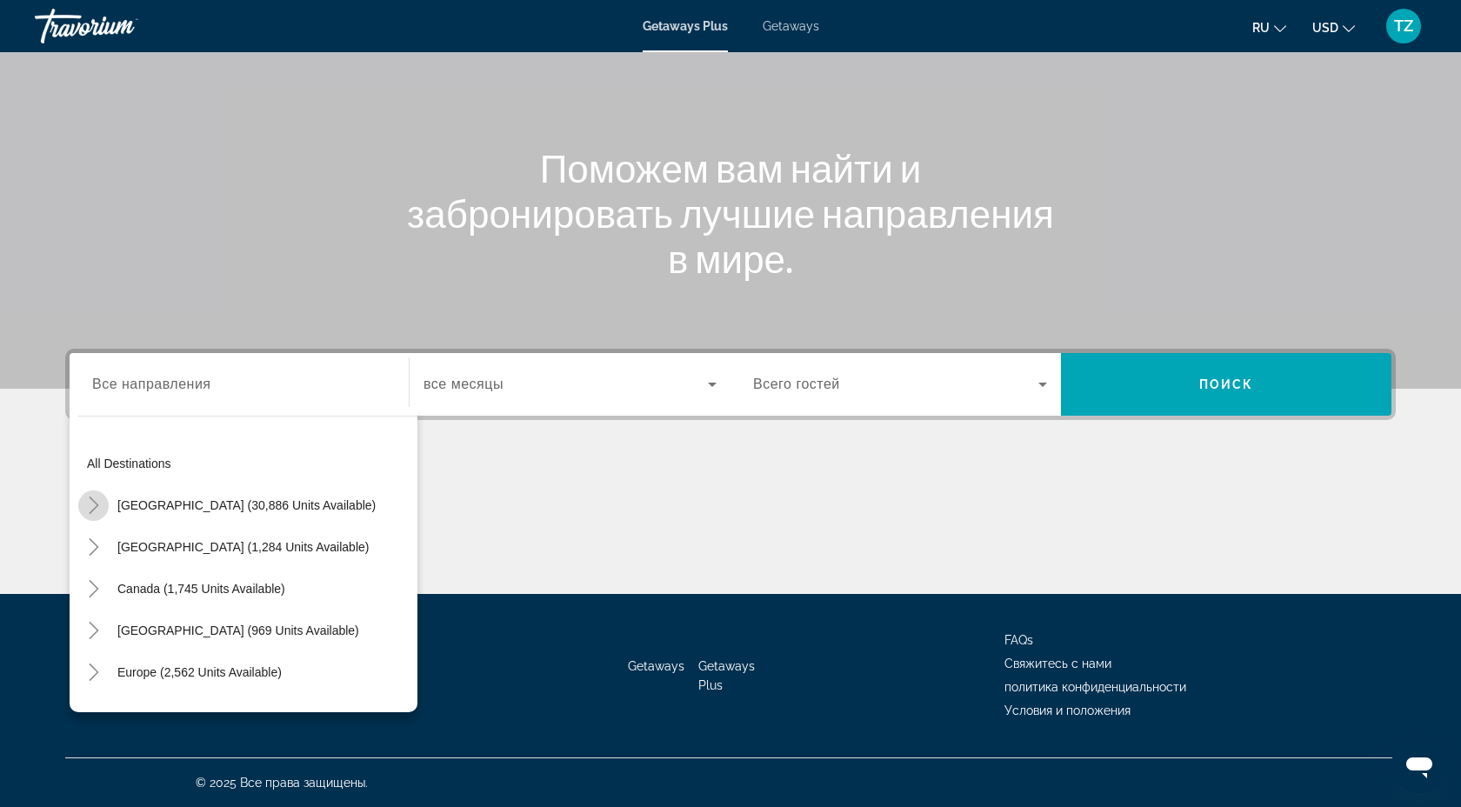
click at [97, 507] on icon "Toggle United States (30,886 units available)" at bounding box center [93, 504] width 17 height 17
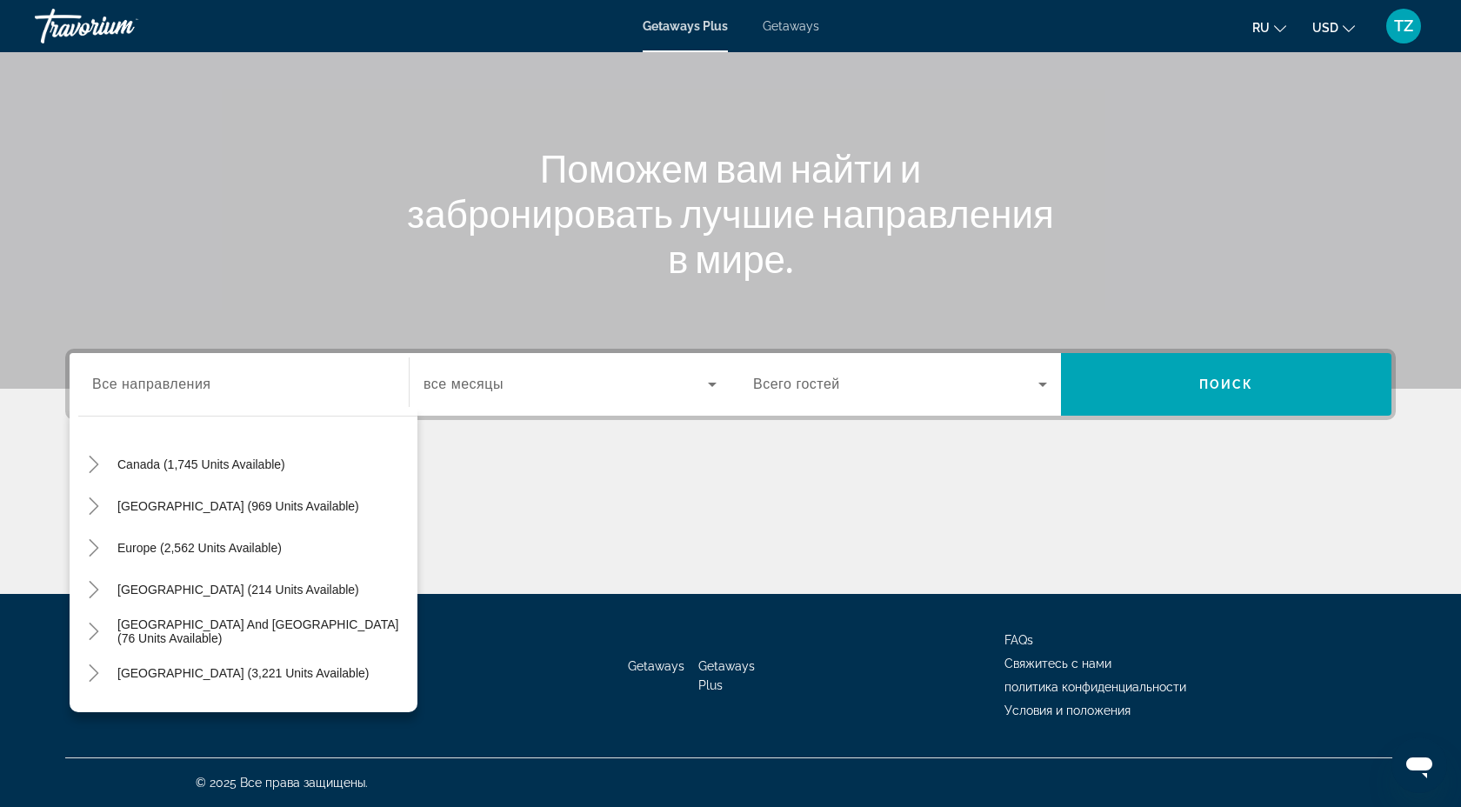
scroll to position [1621, 0]
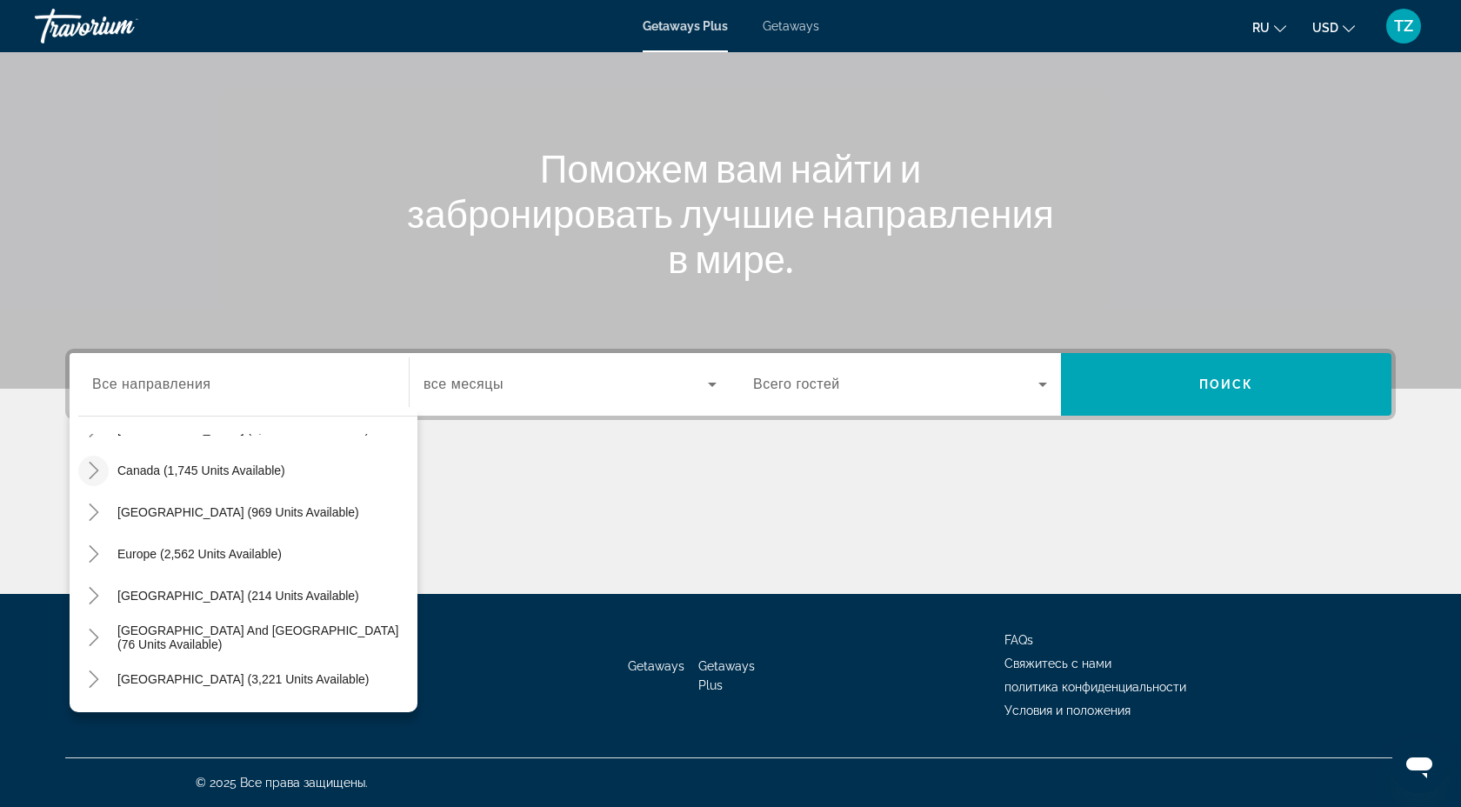
click at [87, 461] on mat-icon "Toggle Canada (1,745 units available)" at bounding box center [93, 471] width 30 height 30
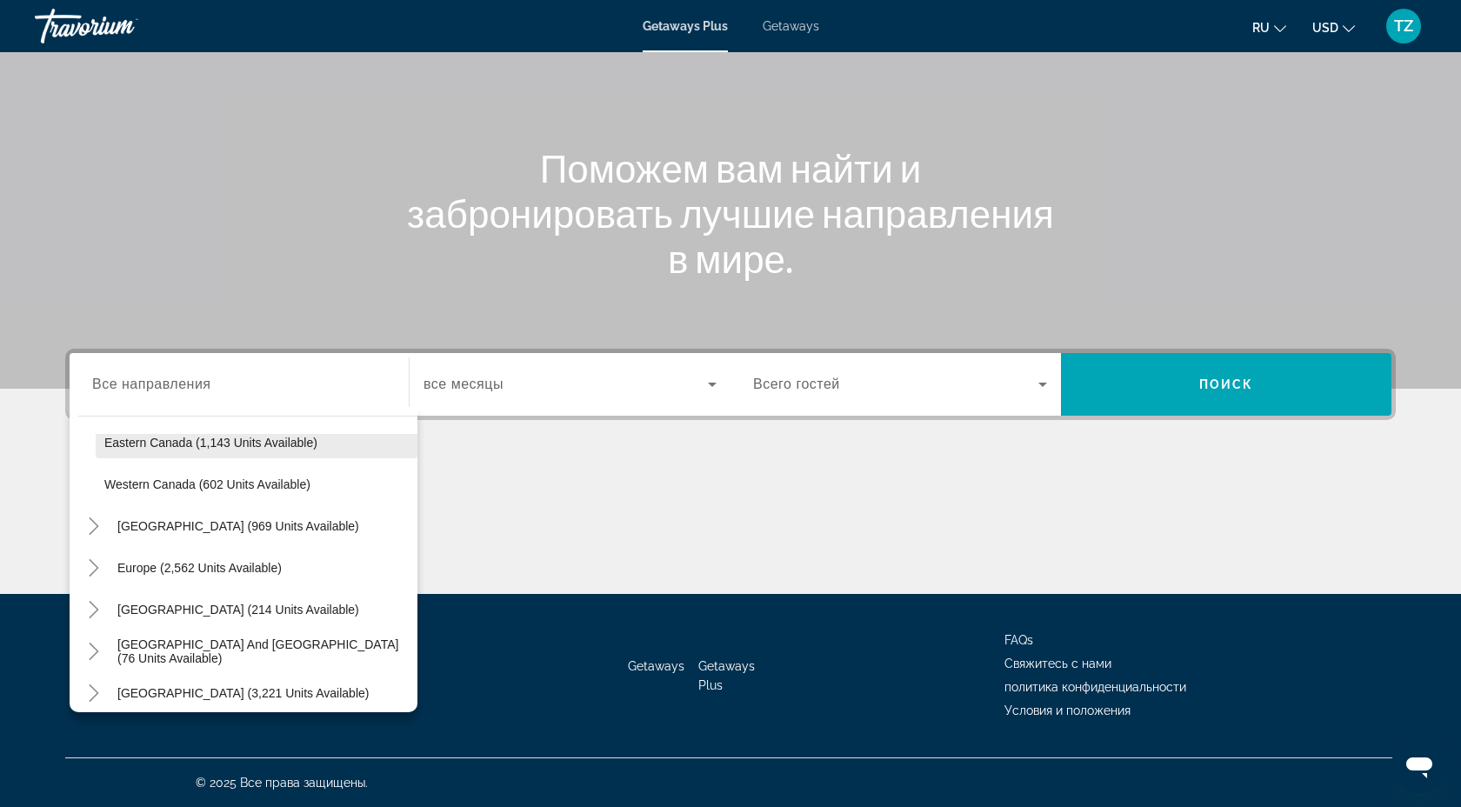
scroll to position [1692, 0]
click at [95, 526] on icon "Toggle Caribbean & Atlantic Islands (969 units available)" at bounding box center [94, 524] width 10 height 17
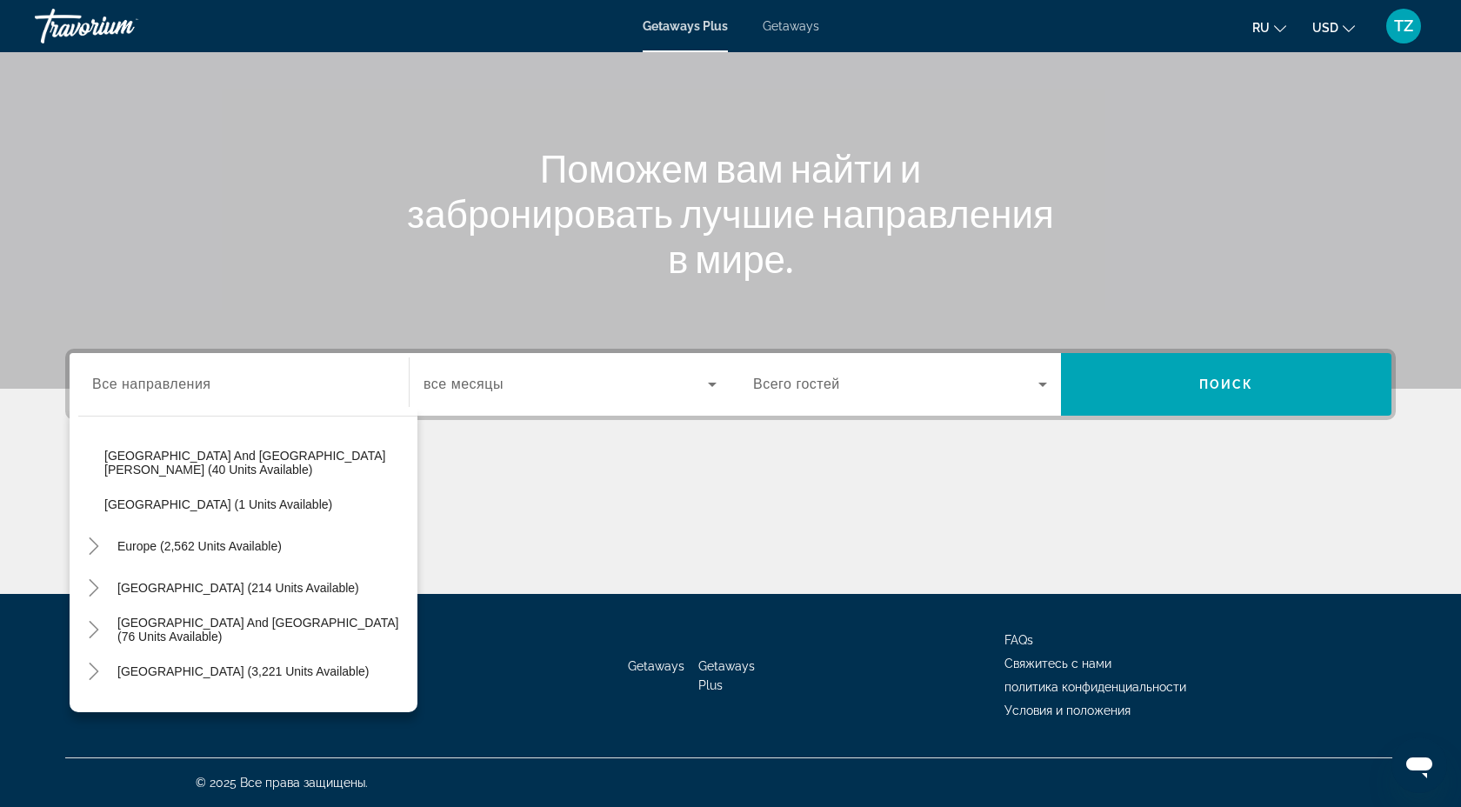
scroll to position [2081, 0]
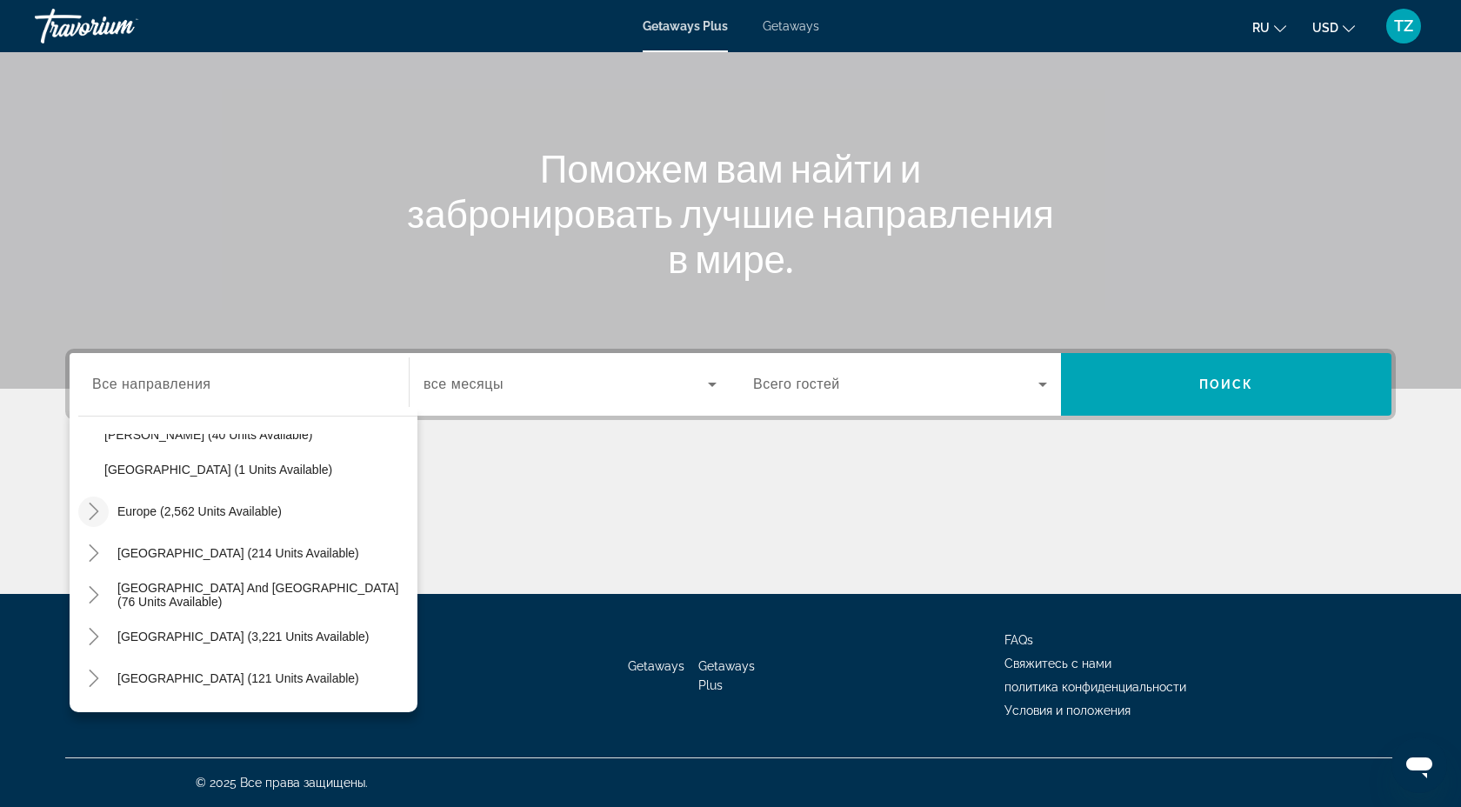
click at [101, 516] on icon "Toggle Europe (2,562 units available)" at bounding box center [93, 511] width 17 height 17
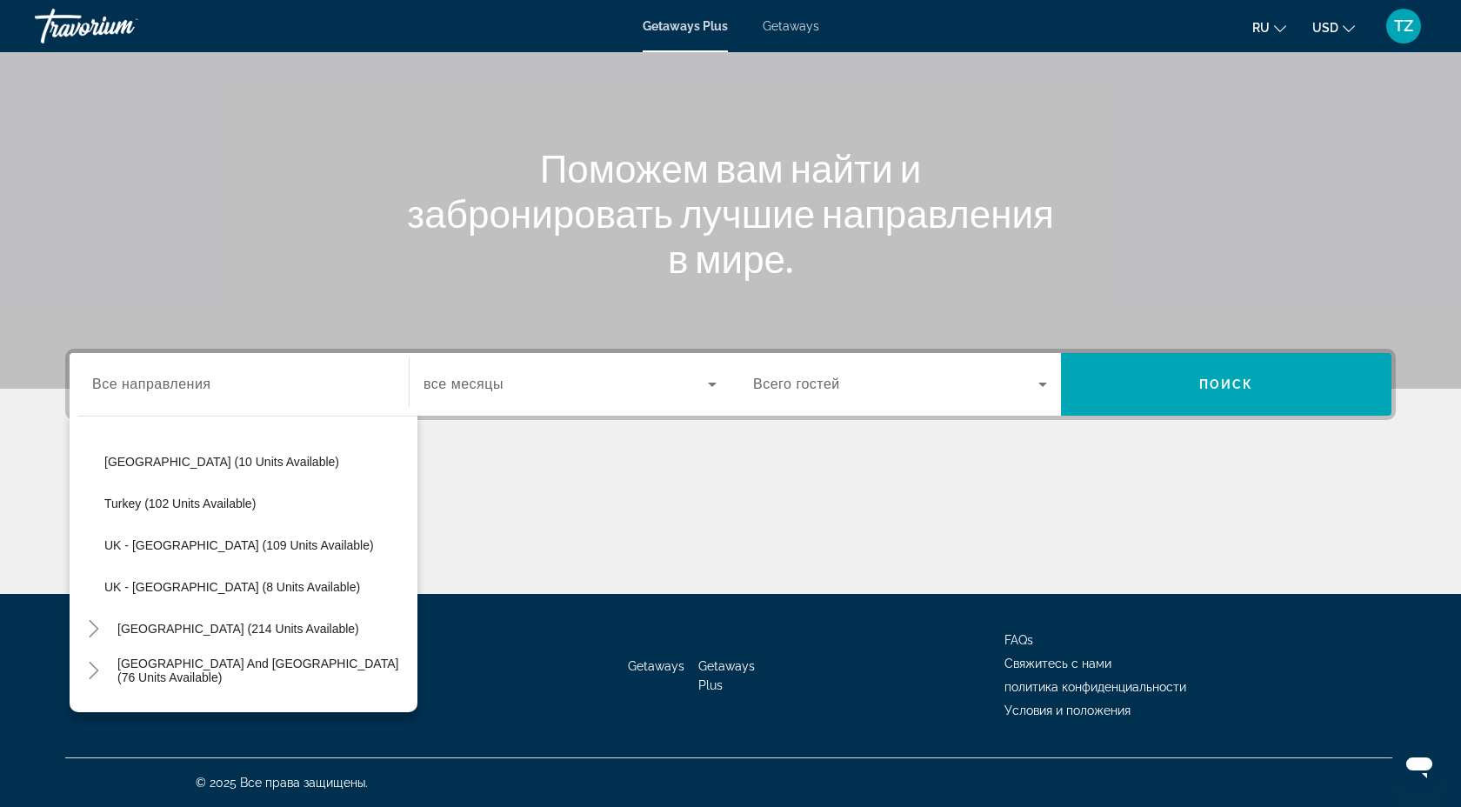
scroll to position [2808, 0]
